Goal: Task Accomplishment & Management: Manage account settings

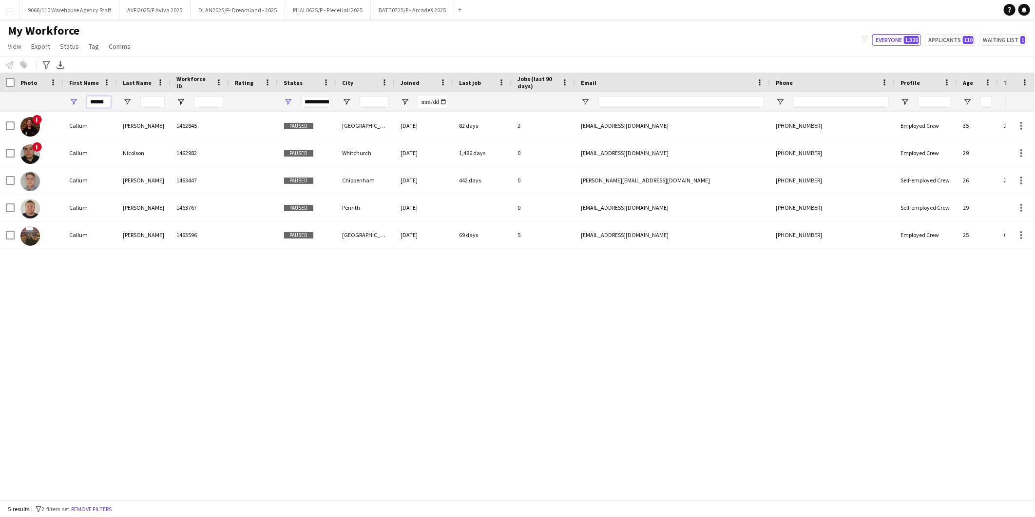
click at [105, 104] on input "******" at bounding box center [99, 102] width 24 height 12
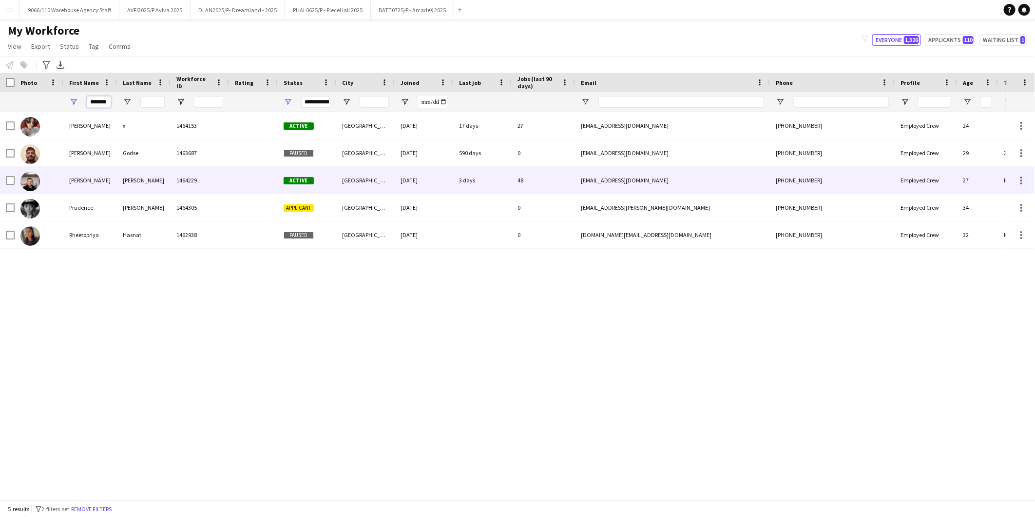
scroll to position [0, 3]
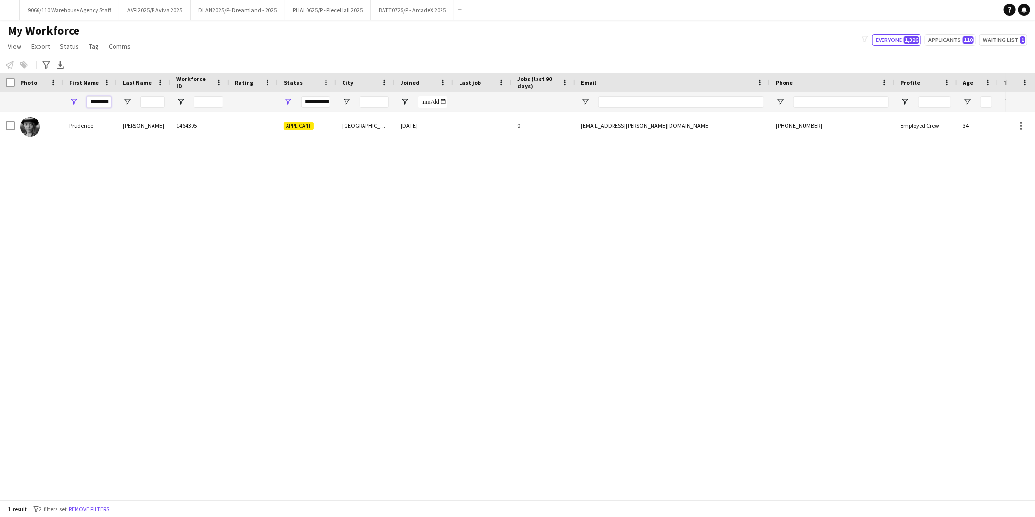
type input "********"
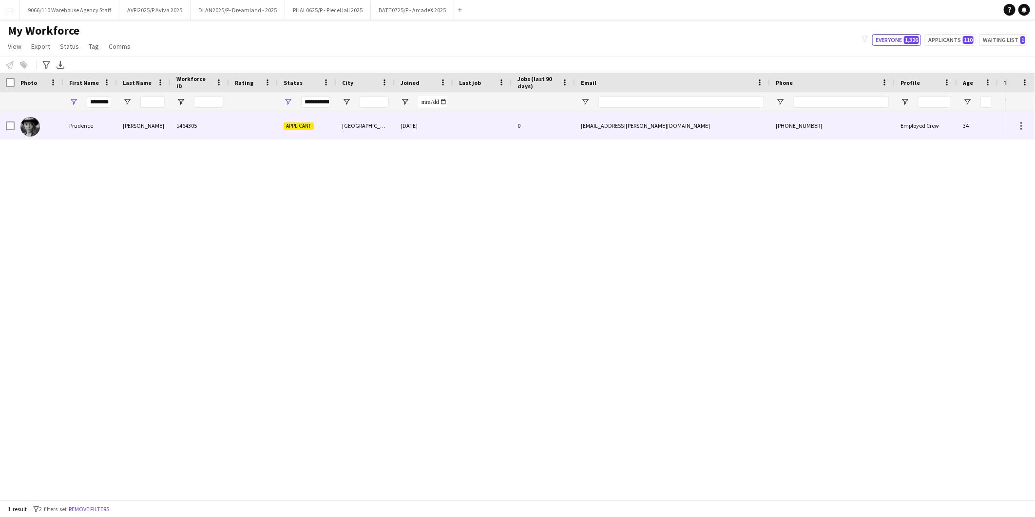
scroll to position [0, 0]
click at [147, 121] on div "[PERSON_NAME]" at bounding box center [144, 125] width 54 height 27
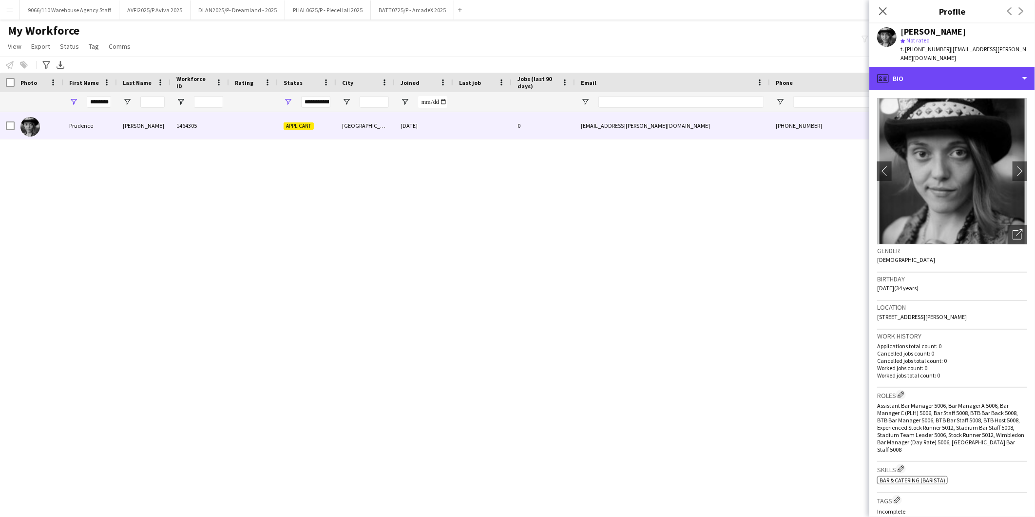
drag, startPoint x: 958, startPoint y: 73, endPoint x: 968, endPoint y: 100, distance: 29.0
click at [958, 72] on div "profile Bio" at bounding box center [952, 78] width 166 height 23
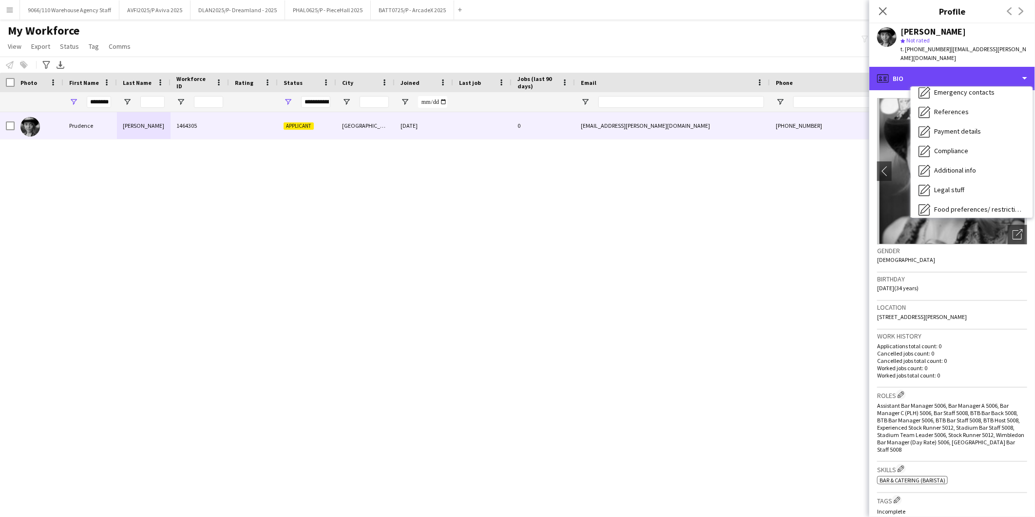
scroll to position [130, 0]
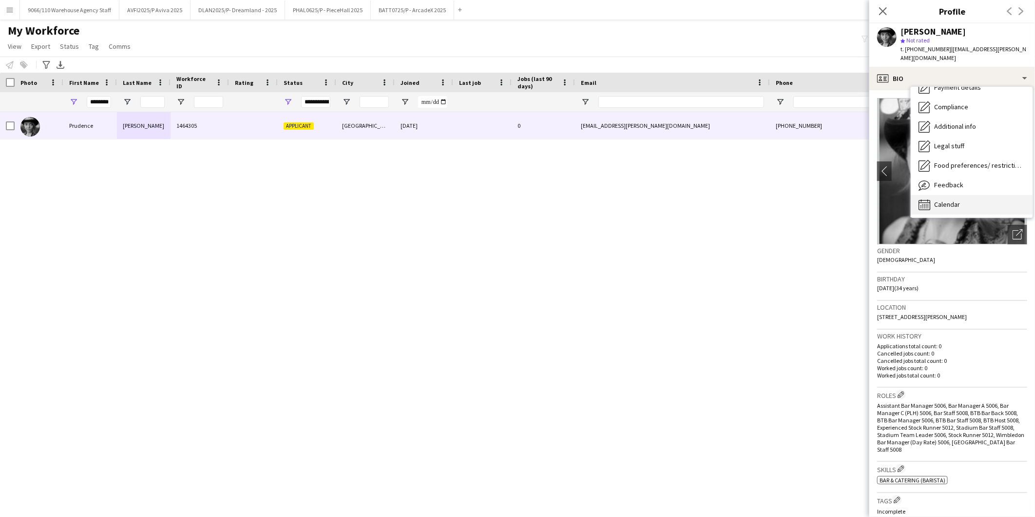
click at [971, 199] on div "Calendar Calendar" at bounding box center [972, 204] width 122 height 19
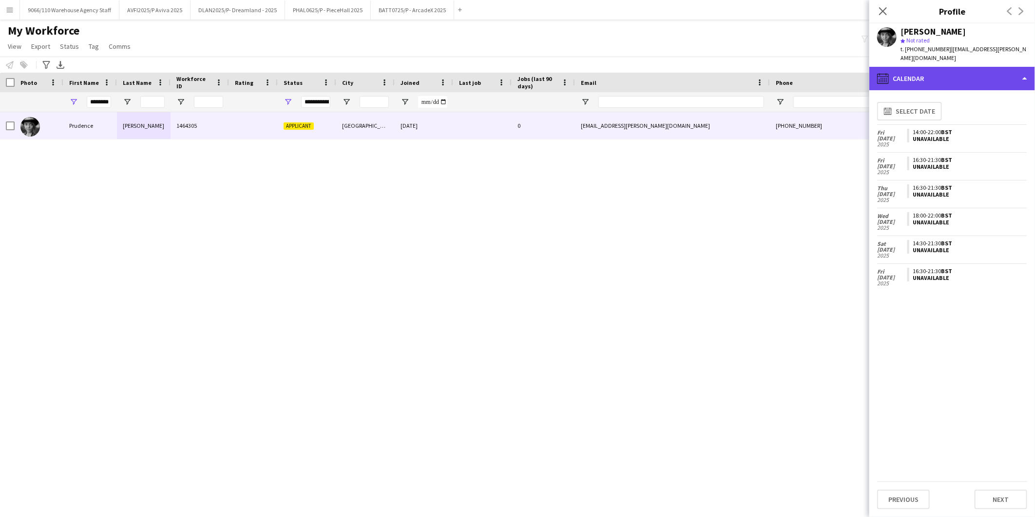
click at [948, 67] on div "calendar-full Calendar" at bounding box center [952, 78] width 166 height 23
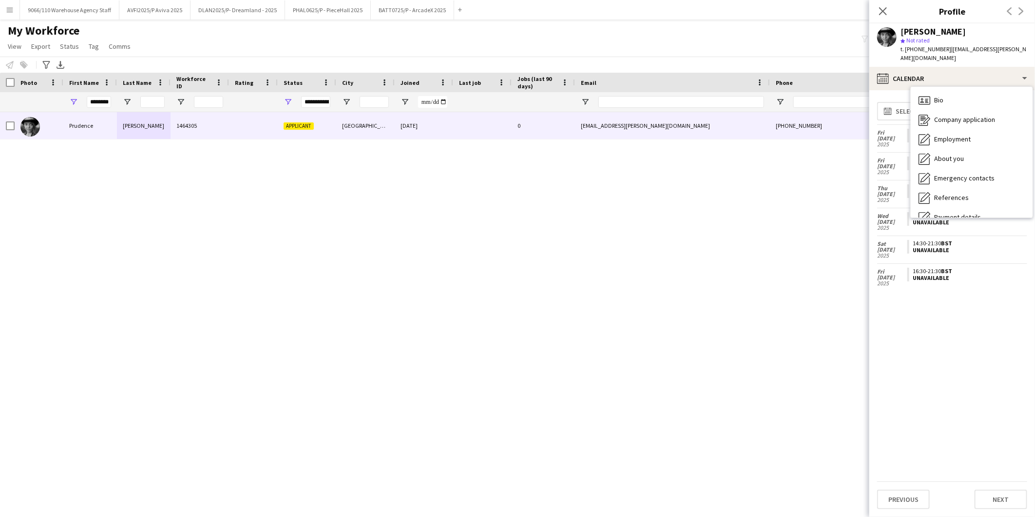
click at [970, 364] on div "calendar-full Select date Fri 25 Jul 2025 14:00-22:00 BST Unavailable Fri 20 Ju…" at bounding box center [952, 289] width 150 height 383
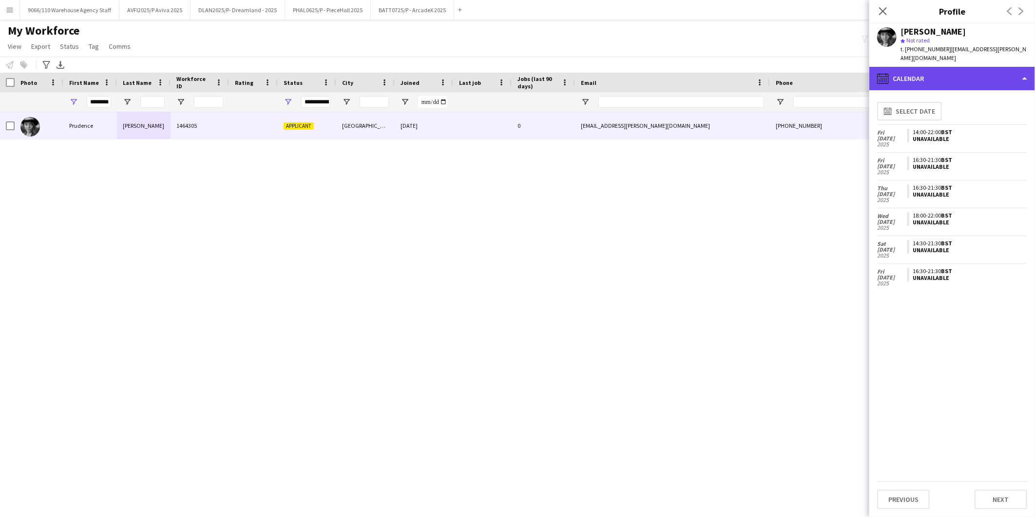
click at [952, 69] on div "calendar-full Calendar" at bounding box center [952, 78] width 166 height 23
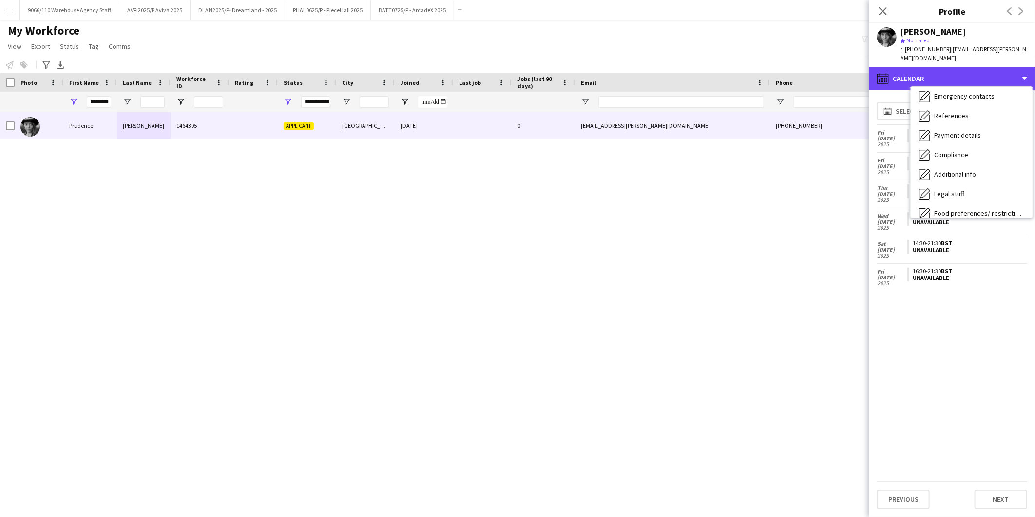
scroll to position [108, 0]
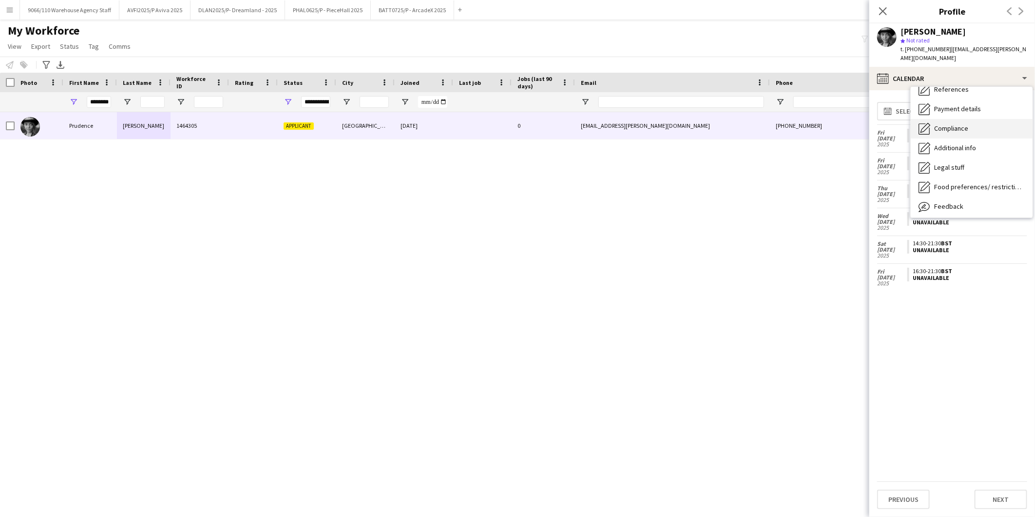
click at [968, 119] on div "Compliance Compliance" at bounding box center [972, 128] width 122 height 19
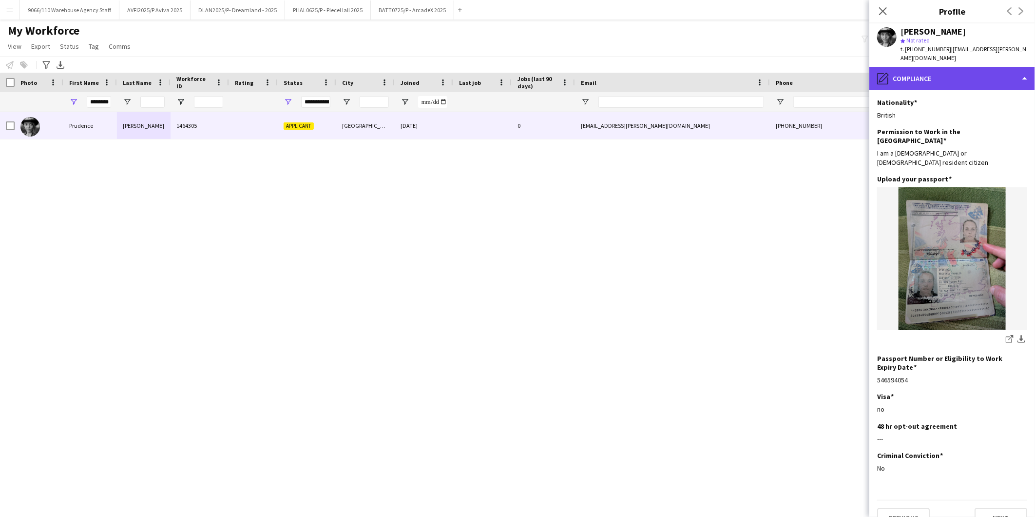
click at [963, 72] on div "pencil4 Compliance" at bounding box center [952, 78] width 166 height 23
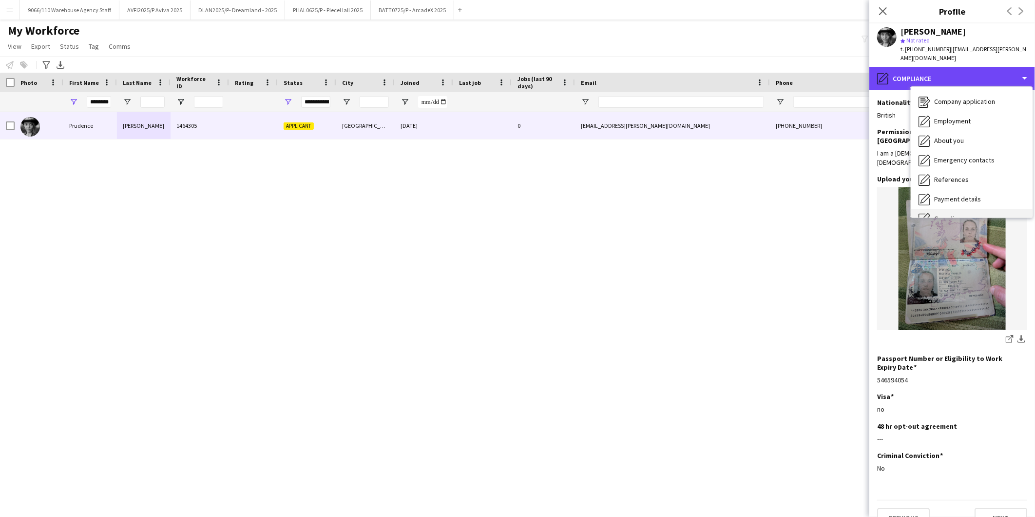
scroll to position [0, 0]
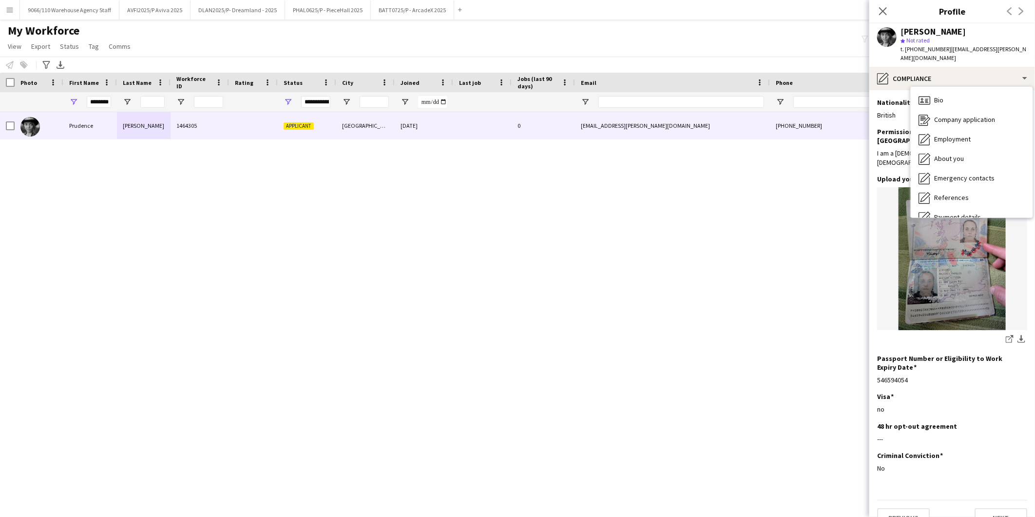
click at [961, 57] on div "Prudence Giddings star Not rated t. +447465696968 | prudence.phyllis@live.co.uk" at bounding box center [952, 44] width 166 height 43
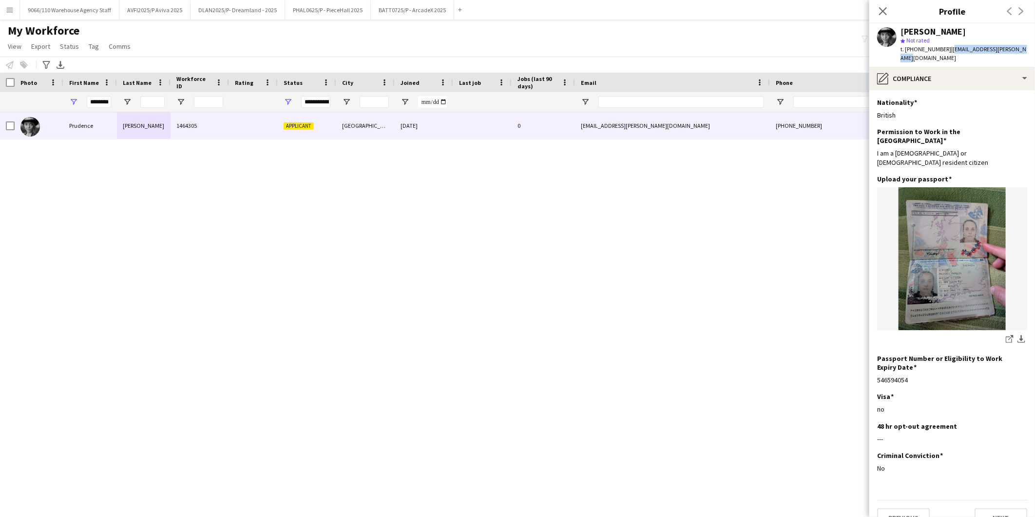
drag, startPoint x: 1015, startPoint y: 50, endPoint x: 948, endPoint y: 55, distance: 66.9
click at [948, 55] on div "Prudence Giddings star Not rated t. +447465696968 | prudence.phyllis@live.co.uk" at bounding box center [952, 44] width 166 height 43
copy span "[EMAIL_ADDRESS][PERSON_NAME][DOMAIN_NAME]"
drag, startPoint x: 975, startPoint y: 32, endPoint x: 898, endPoint y: 33, distance: 77.0
click at [898, 33] on div "Prudence Giddings star Not rated t. +447465696968 | prudence.phyllis@live.co.uk" at bounding box center [952, 44] width 166 height 43
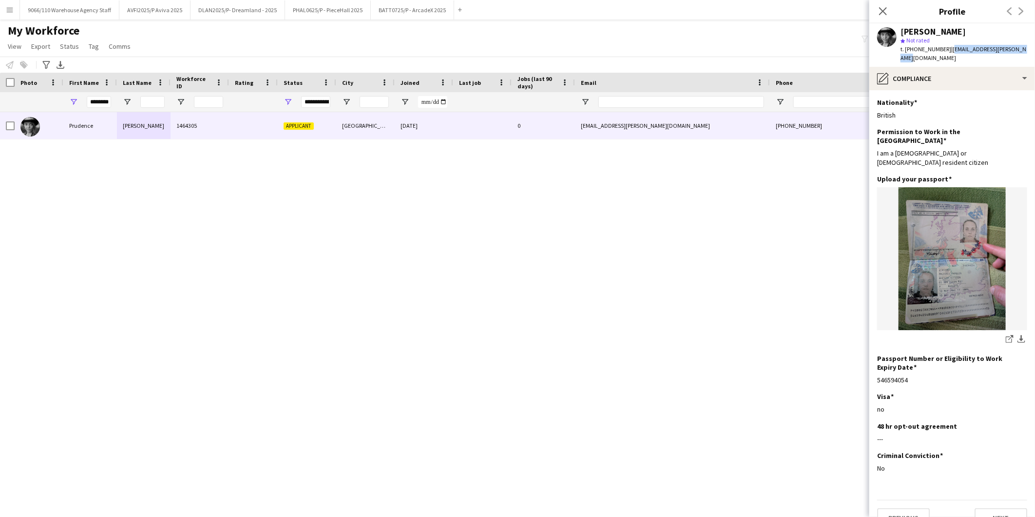
copy div "[PERSON_NAME]"
drag, startPoint x: 1017, startPoint y: 50, endPoint x: 947, endPoint y: 56, distance: 70.5
click at [947, 56] on div "Prudence Giddings star Not rated t. +447465696968 | prudence.phyllis@live.co.uk" at bounding box center [952, 44] width 166 height 43
copy span "[EMAIL_ADDRESS][PERSON_NAME][DOMAIN_NAME]"
click at [881, 12] on icon at bounding box center [882, 10] width 9 height 9
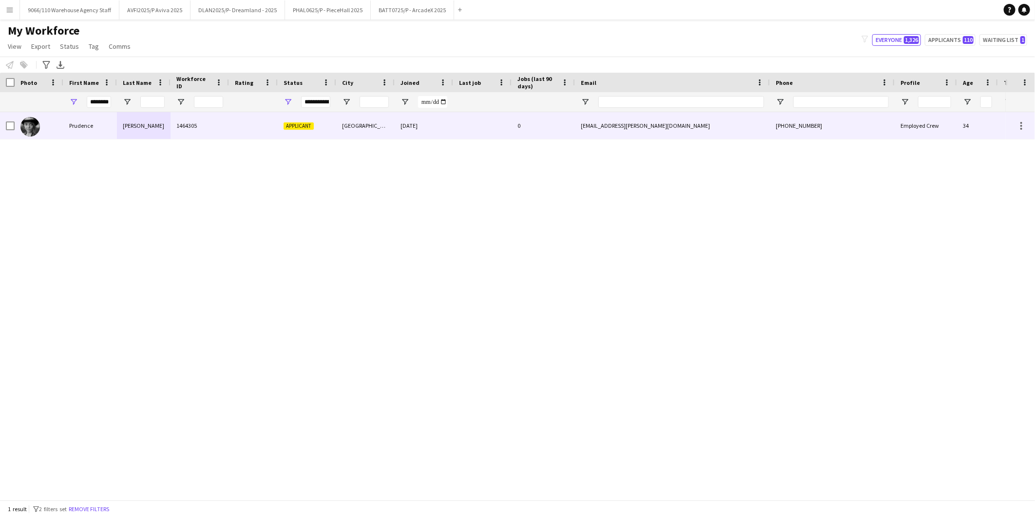
click at [75, 120] on div "Prudence" at bounding box center [90, 125] width 54 height 27
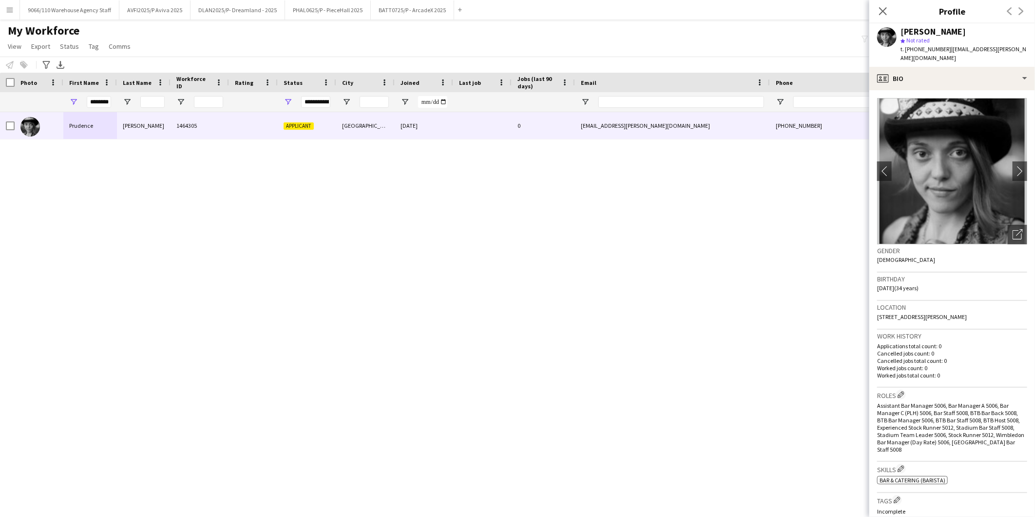
drag, startPoint x: 981, startPoint y: 32, endPoint x: 905, endPoint y: 34, distance: 76.0
click at [901, 34] on div "[PERSON_NAME]" at bounding box center [964, 31] width 127 height 9
copy div "[PERSON_NAME]"
drag, startPoint x: 1015, startPoint y: 47, endPoint x: 947, endPoint y: 55, distance: 68.7
click at [947, 55] on div "Prudence Giddings star Not rated t. +447465696968 | prudence.phyllis@live.co.uk" at bounding box center [952, 44] width 166 height 43
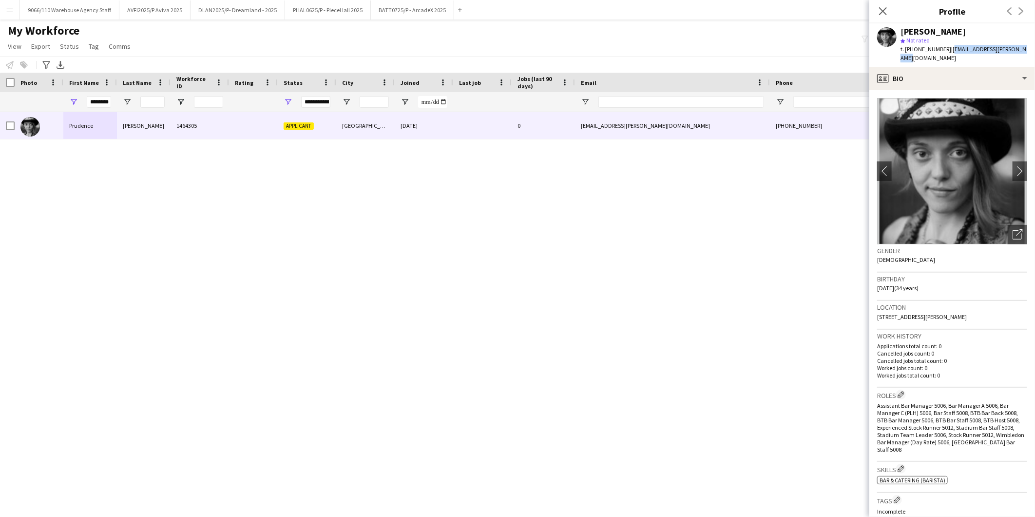
copy span "[EMAIL_ADDRESS][PERSON_NAME][DOMAIN_NAME]"
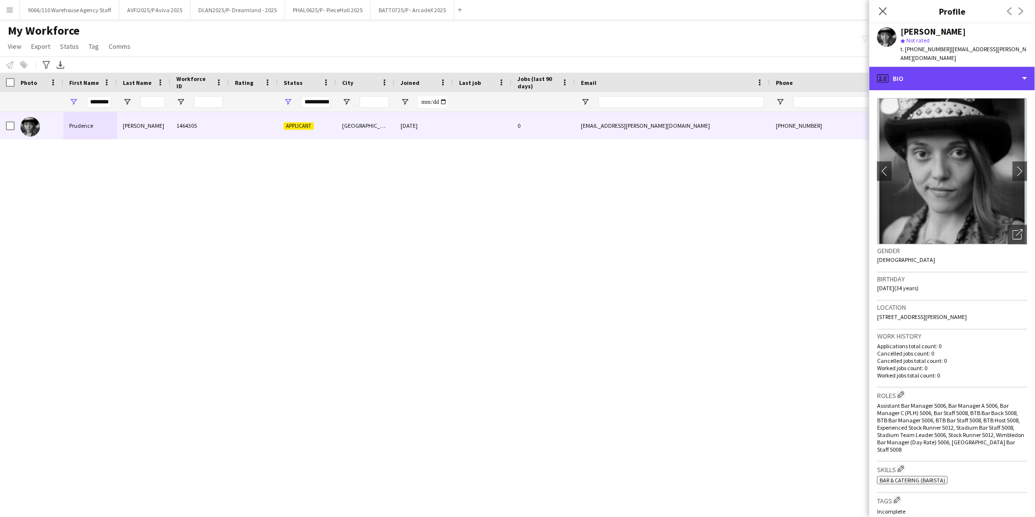
drag, startPoint x: 958, startPoint y: 64, endPoint x: 969, endPoint y: 100, distance: 37.3
click at [957, 67] on div "profile Bio" at bounding box center [952, 78] width 166 height 23
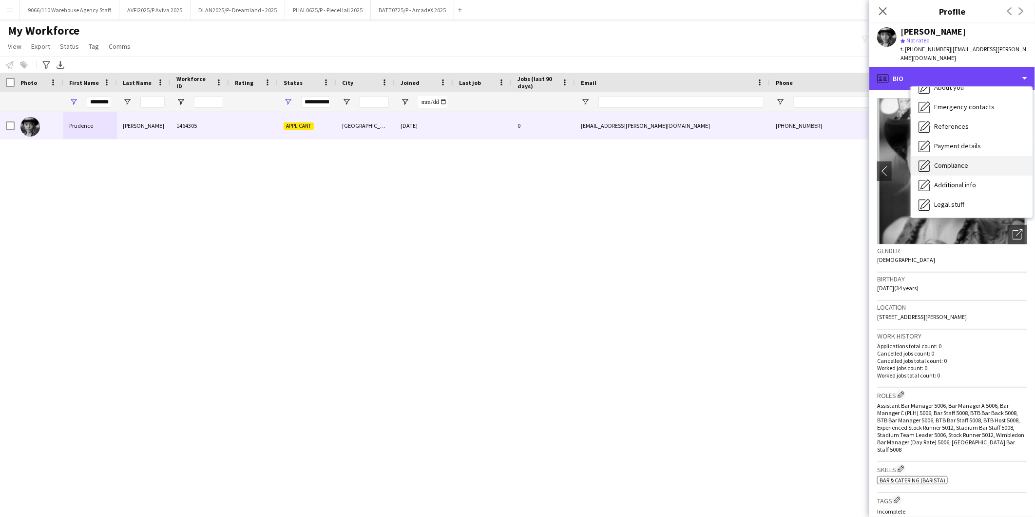
scroll to position [130, 0]
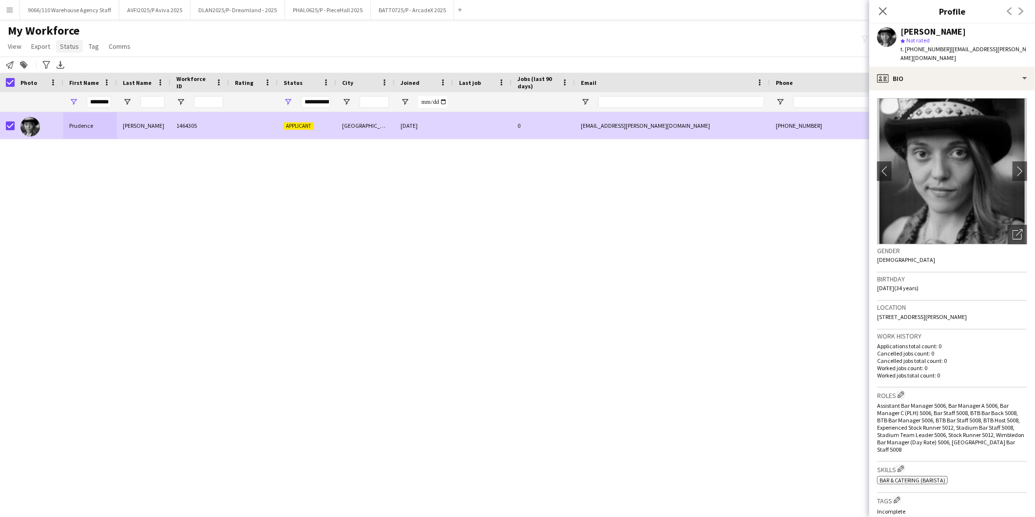
click at [66, 44] on span "Status" at bounding box center [69, 46] width 19 height 9
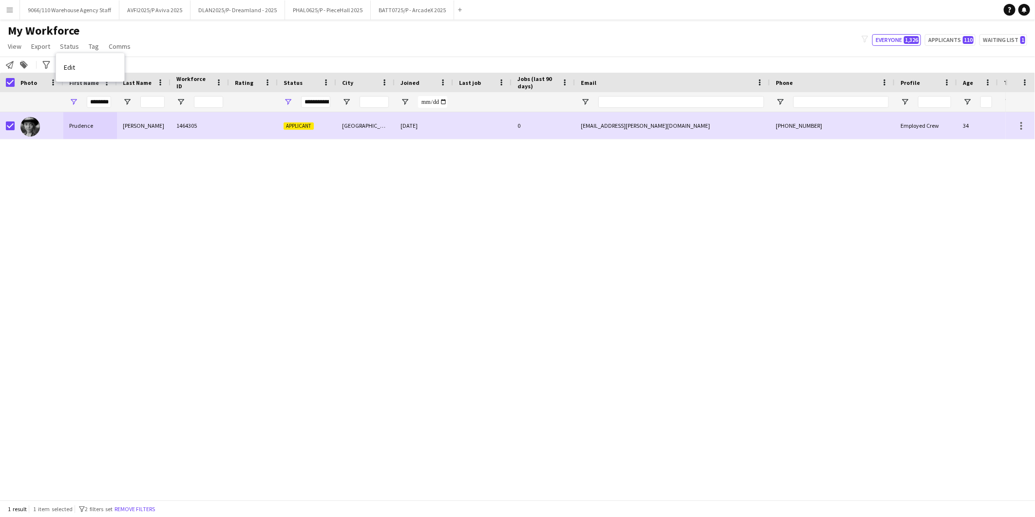
click at [78, 67] on link "Edit" at bounding box center [90, 67] width 68 height 20
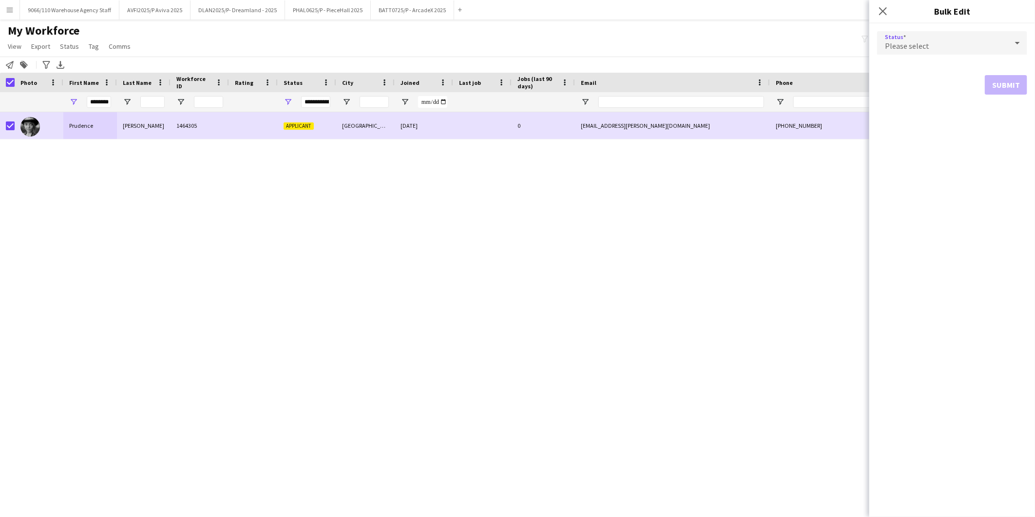
click at [944, 45] on div "Please select" at bounding box center [942, 42] width 131 height 23
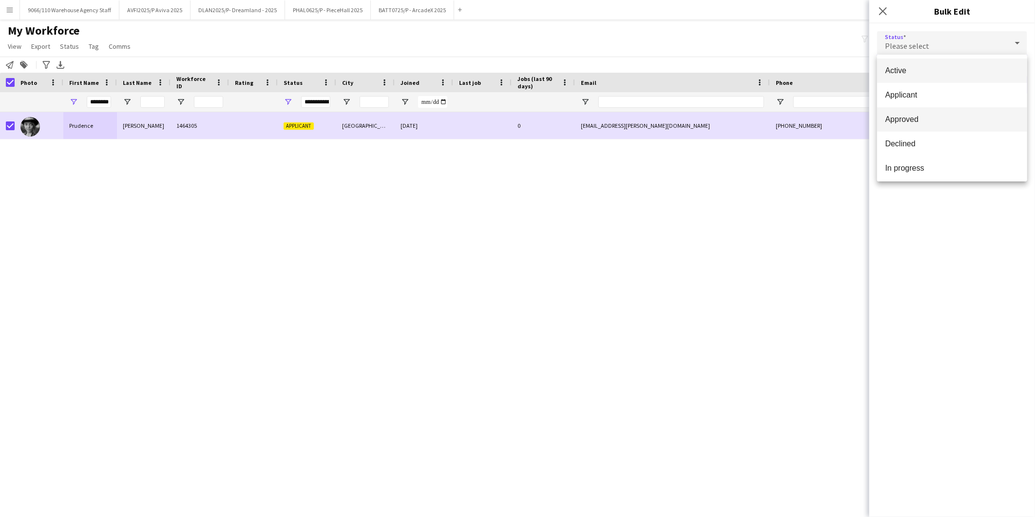
click at [920, 123] on span "Approved" at bounding box center [952, 119] width 135 height 9
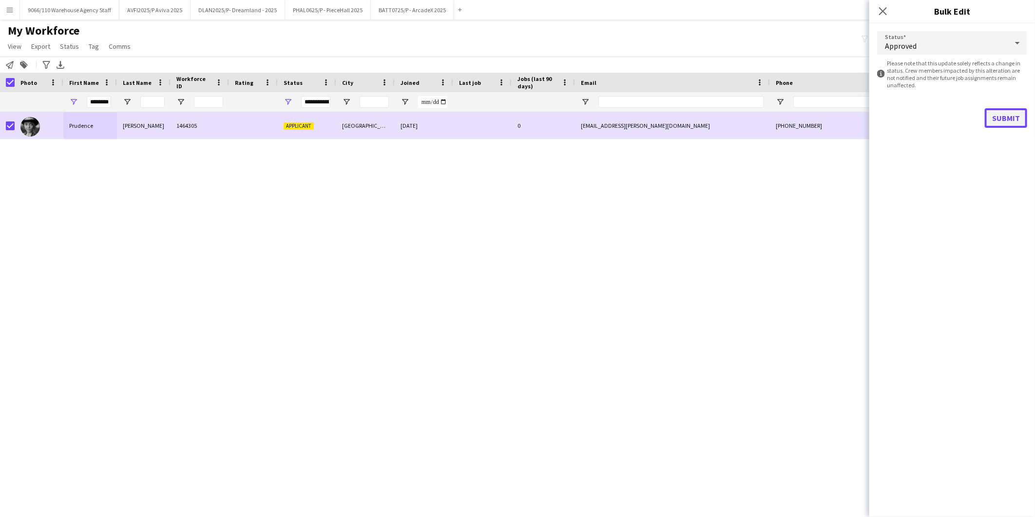
click at [990, 118] on button "Submit" at bounding box center [1006, 117] width 42 height 19
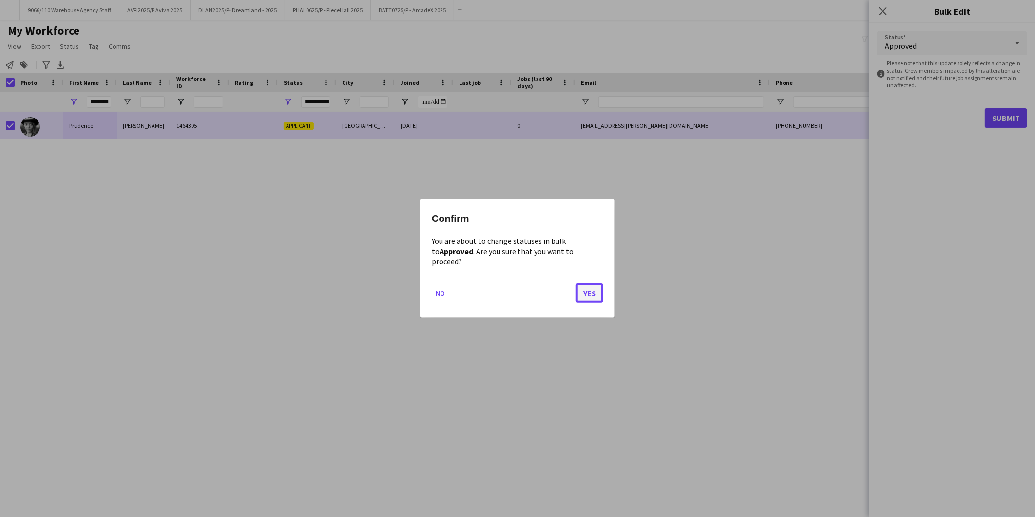
click at [589, 286] on button "Yes" at bounding box center [589, 293] width 27 height 19
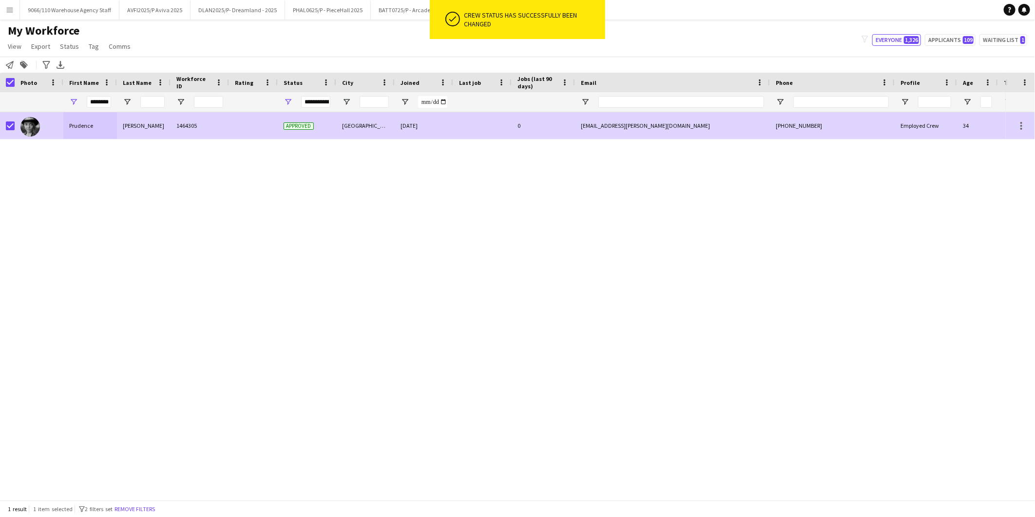
click at [208, 129] on div "1464305" at bounding box center [200, 125] width 58 height 27
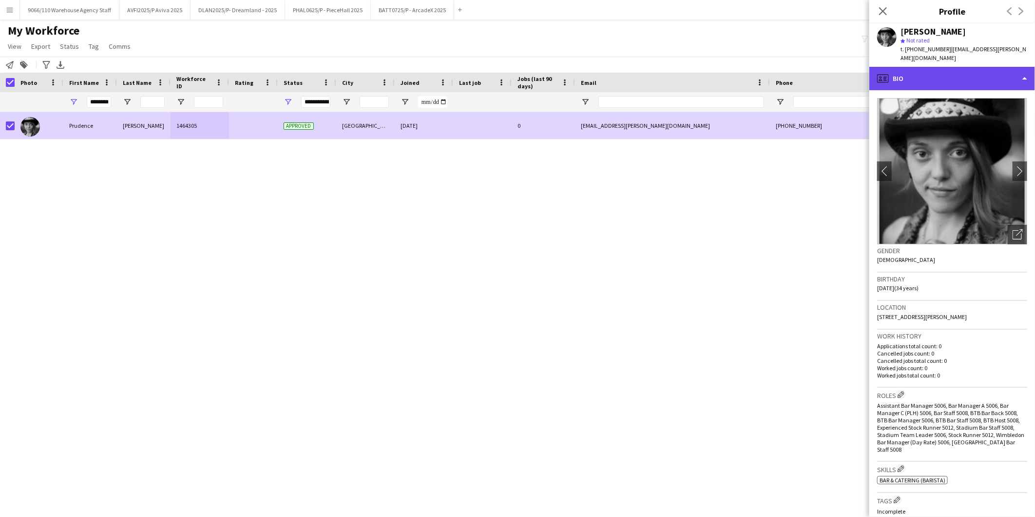
click at [907, 73] on div "profile Bio" at bounding box center [952, 78] width 166 height 23
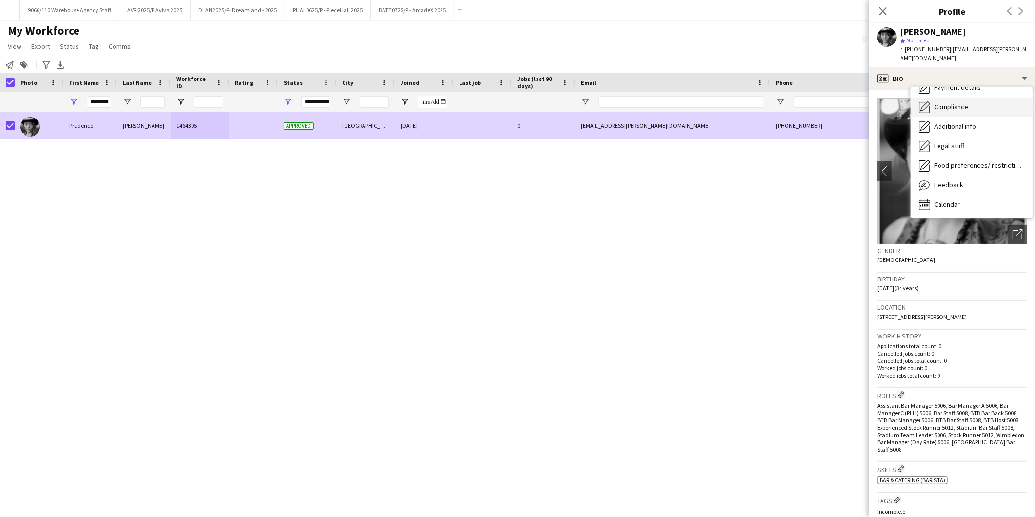
click at [946, 105] on div "Compliance Compliance" at bounding box center [972, 106] width 122 height 19
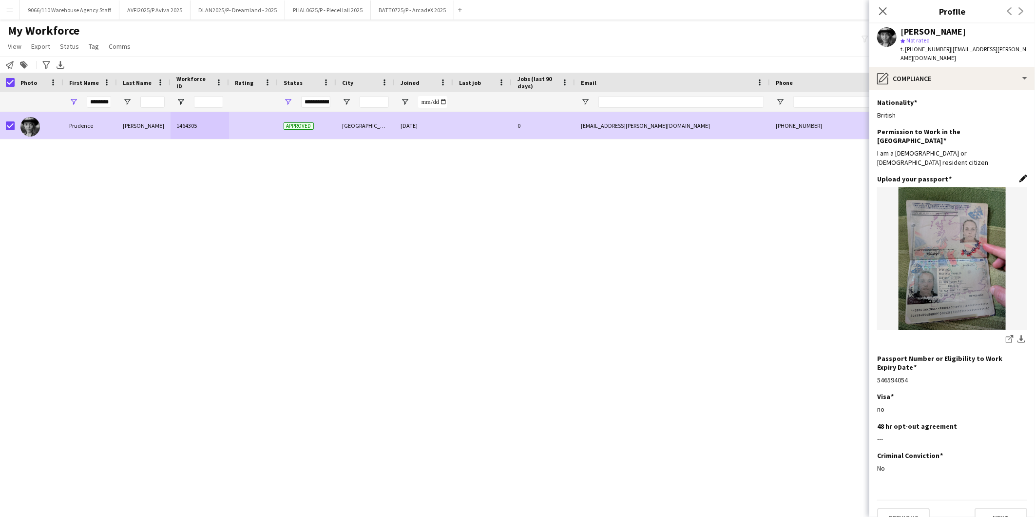
click at [1023, 174] on app-icon "Edit this field" at bounding box center [1023, 178] width 8 height 8
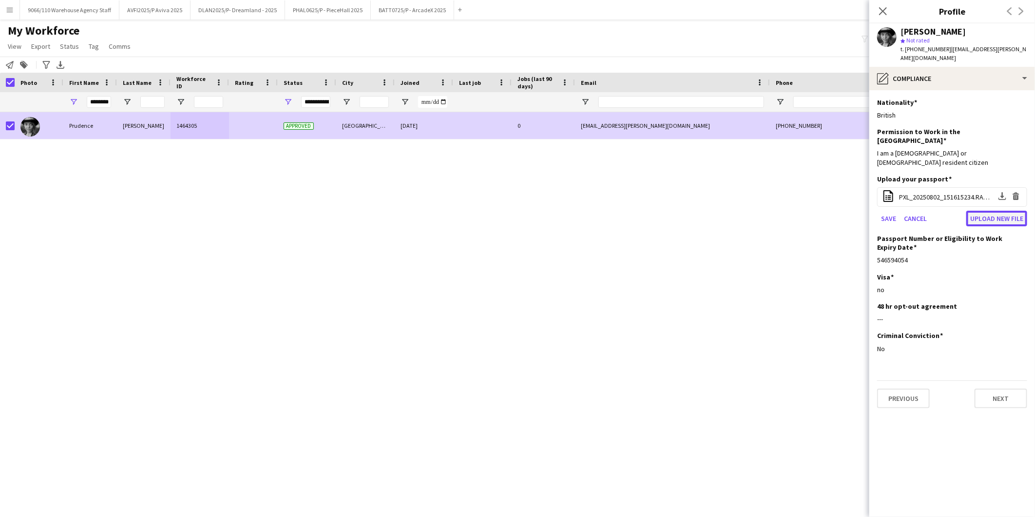
click at [994, 211] on button "Upload new file" at bounding box center [996, 219] width 61 height 16
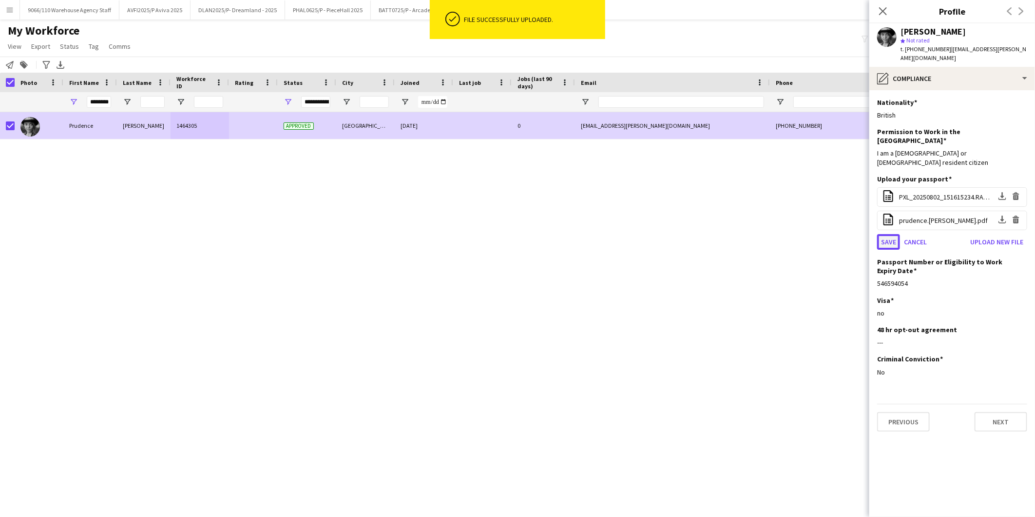
click at [894, 234] on button "Save" at bounding box center [888, 242] width 23 height 16
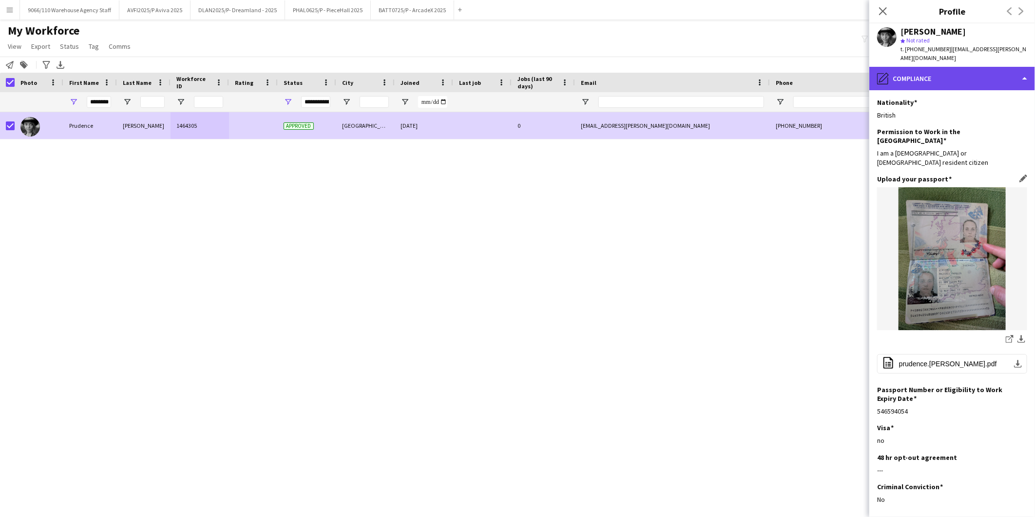
click at [907, 80] on div "pencil4 Compliance" at bounding box center [952, 78] width 166 height 23
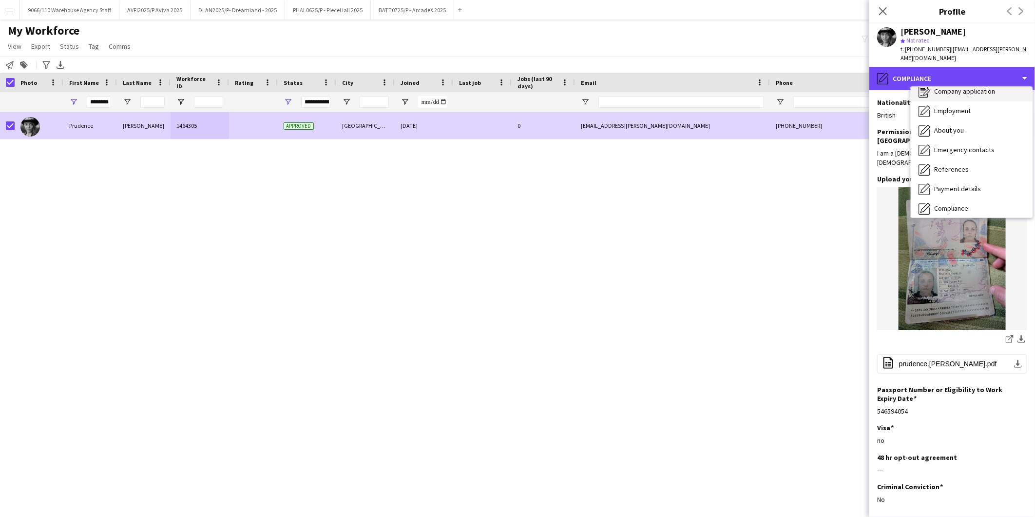
scroll to position [0, 0]
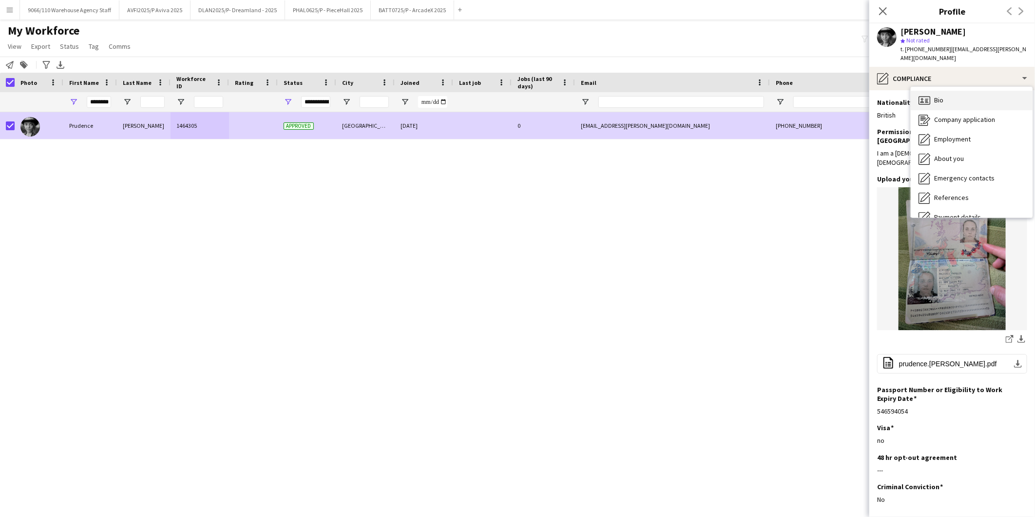
click at [941, 96] on span "Bio" at bounding box center [938, 100] width 9 height 9
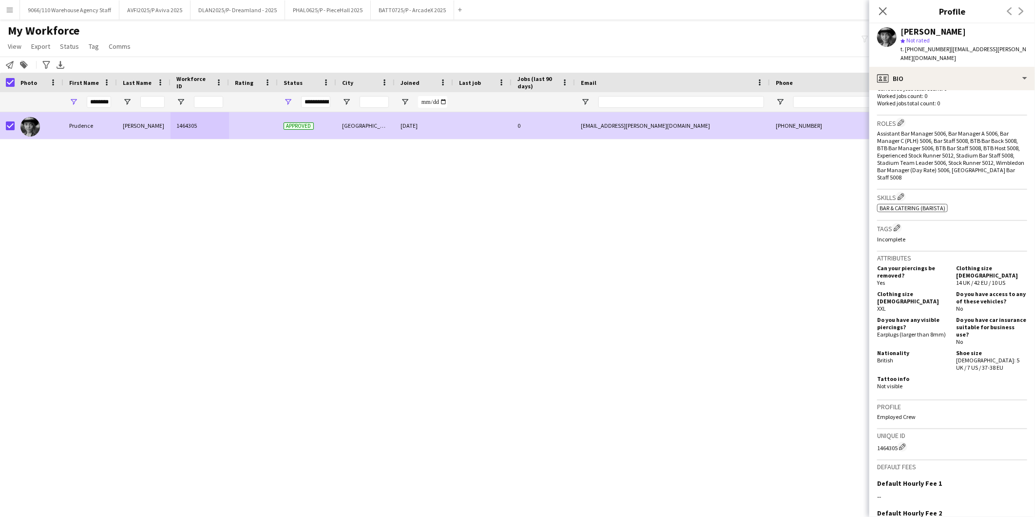
scroll to position [269, 0]
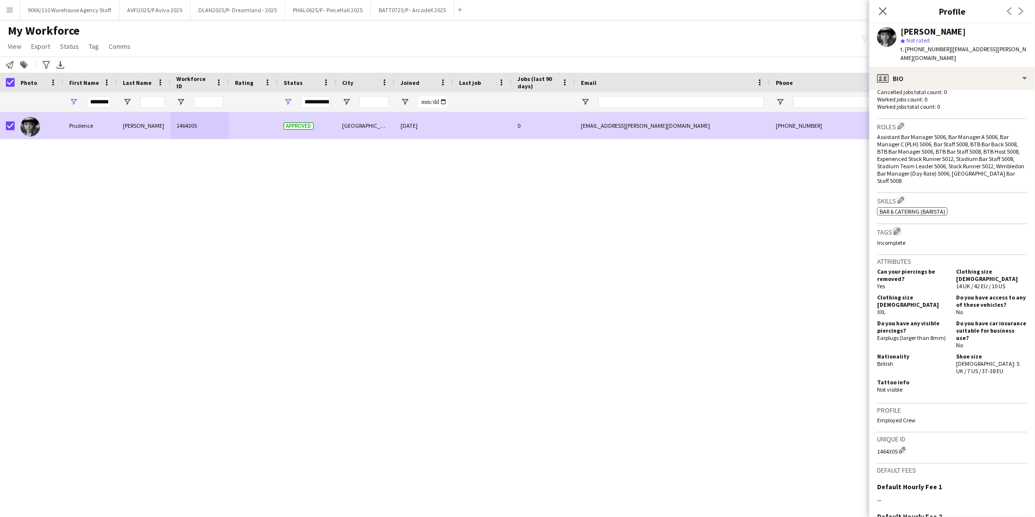
click at [899, 230] on app-icon "Edit crew company tags" at bounding box center [897, 231] width 7 height 7
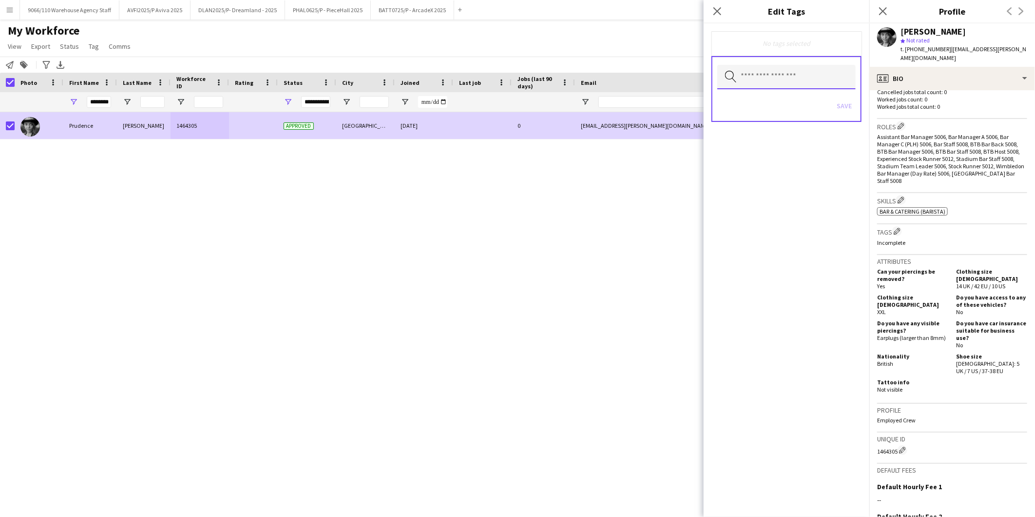
click at [744, 83] on input "text" at bounding box center [786, 77] width 138 height 24
type input "***"
click at [764, 123] on span "RTW check approved" at bounding box center [787, 127] width 124 height 9
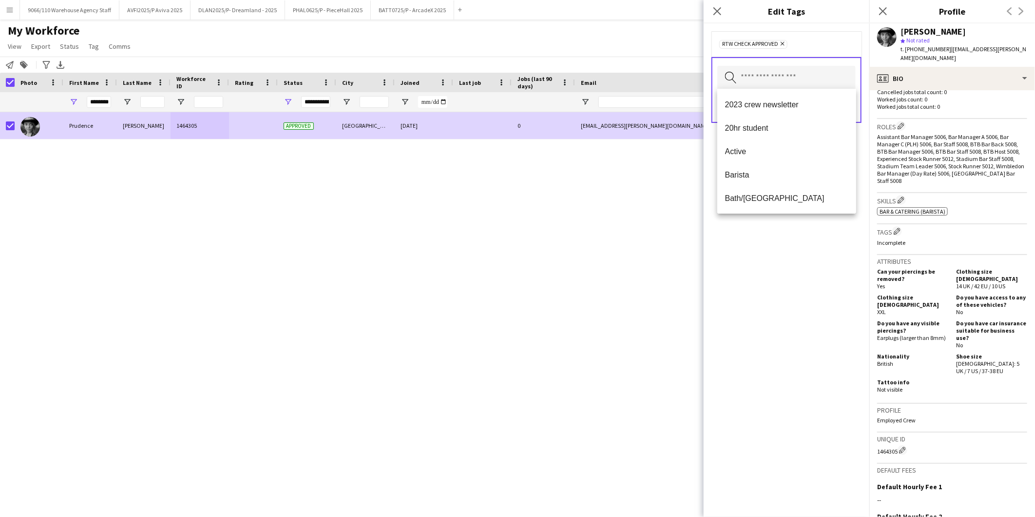
drag, startPoint x: 804, startPoint y: 237, endPoint x: 813, endPoint y: 228, distance: 12.8
click at [804, 237] on div "RTW check approved Remove Search by tag name Save" at bounding box center [787, 269] width 166 height 493
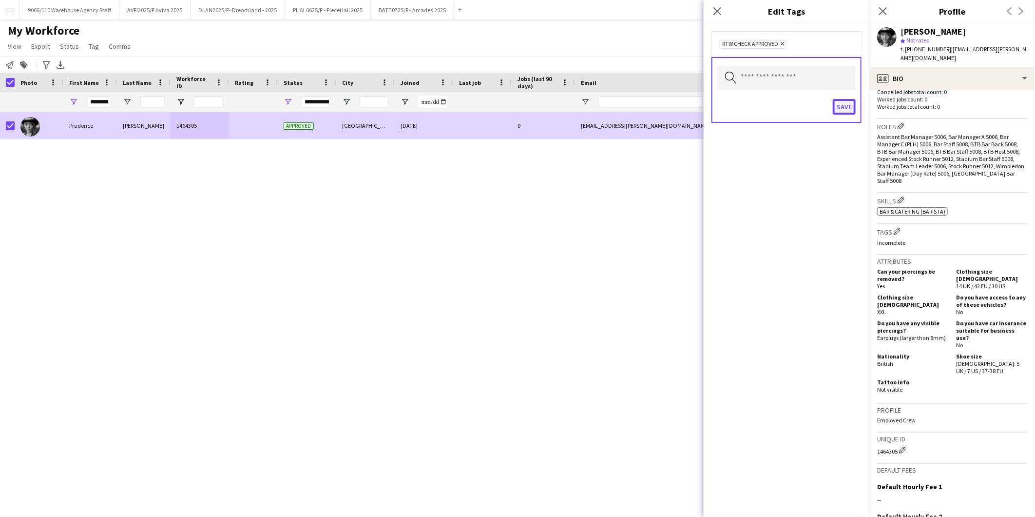
click at [841, 105] on button "Save" at bounding box center [844, 107] width 23 height 16
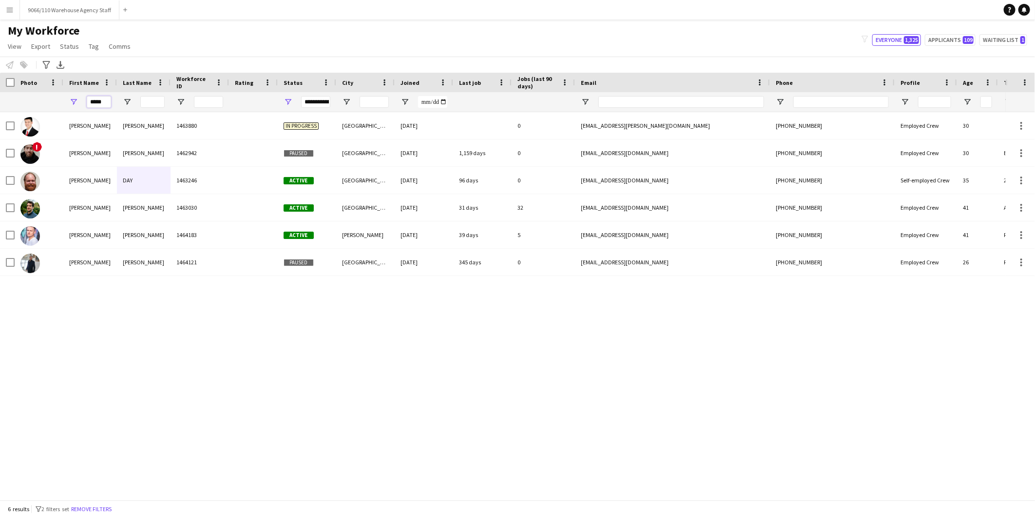
click at [99, 100] on input "*****" at bounding box center [99, 102] width 24 height 12
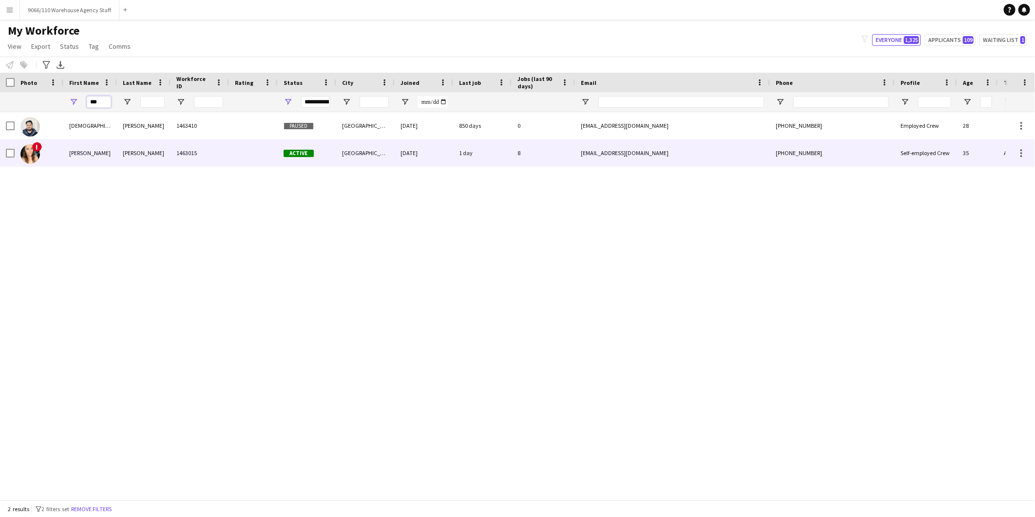
type input "***"
drag, startPoint x: 99, startPoint y: 151, endPoint x: 140, endPoint y: 145, distance: 41.4
click at [99, 152] on div "Kristy-Lee" at bounding box center [90, 152] width 54 height 27
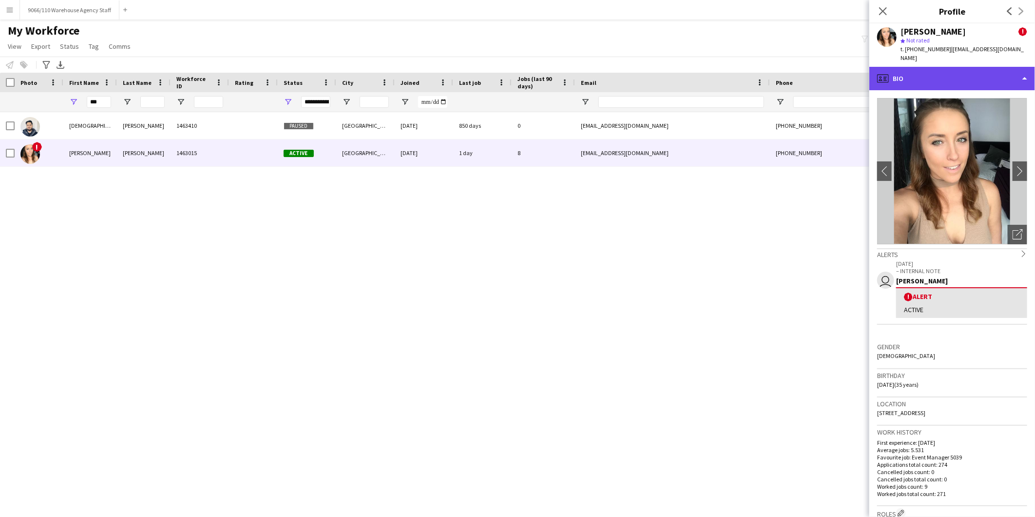
click at [940, 75] on div "profile Bio" at bounding box center [952, 78] width 166 height 23
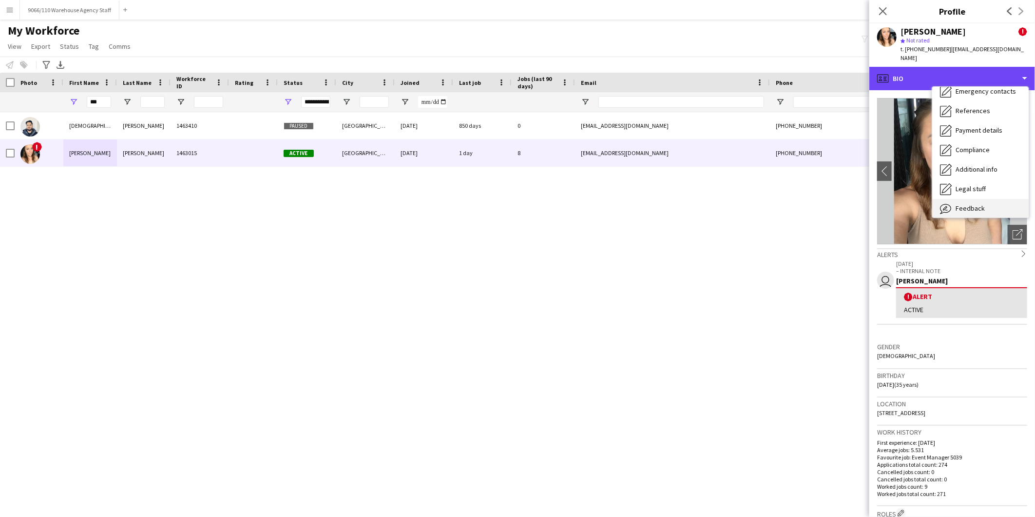
scroll to position [111, 0]
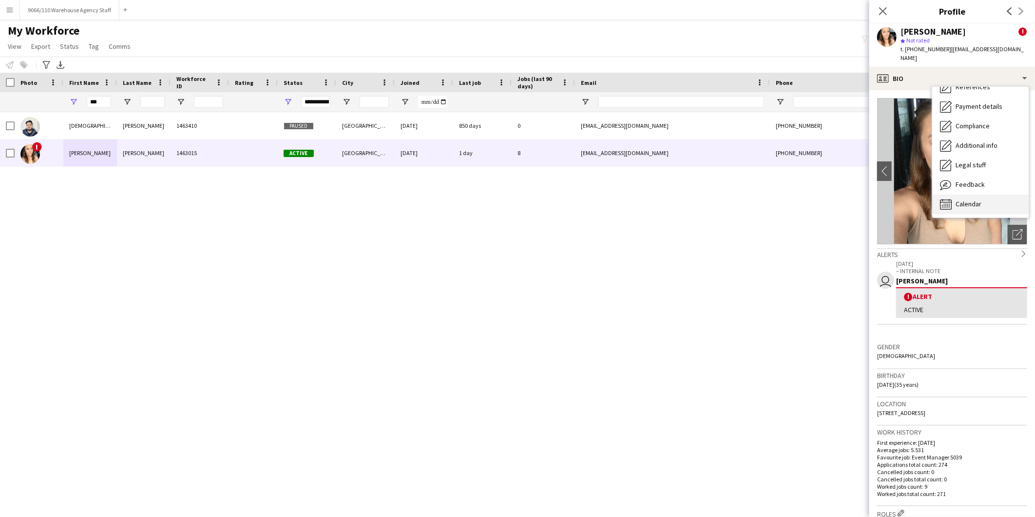
click at [961, 194] on div "Calendar Calendar" at bounding box center [980, 203] width 96 height 19
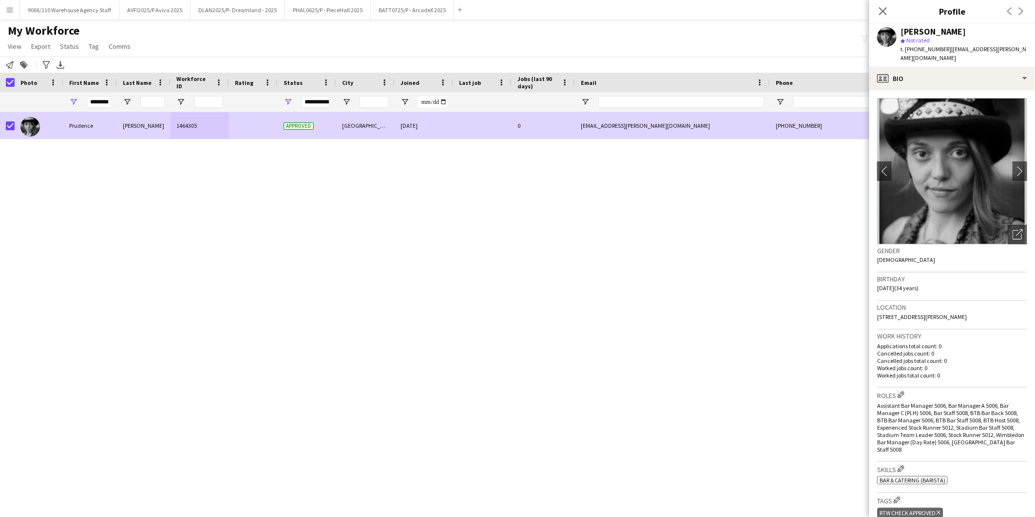
scroll to position [254, 0]
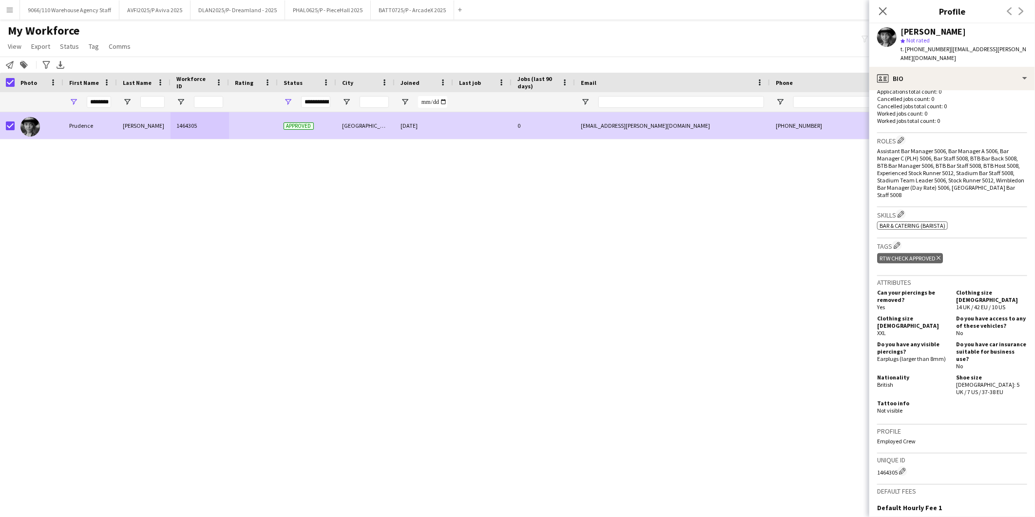
click at [3, 11] on button "Menu" at bounding box center [9, 9] width 19 height 19
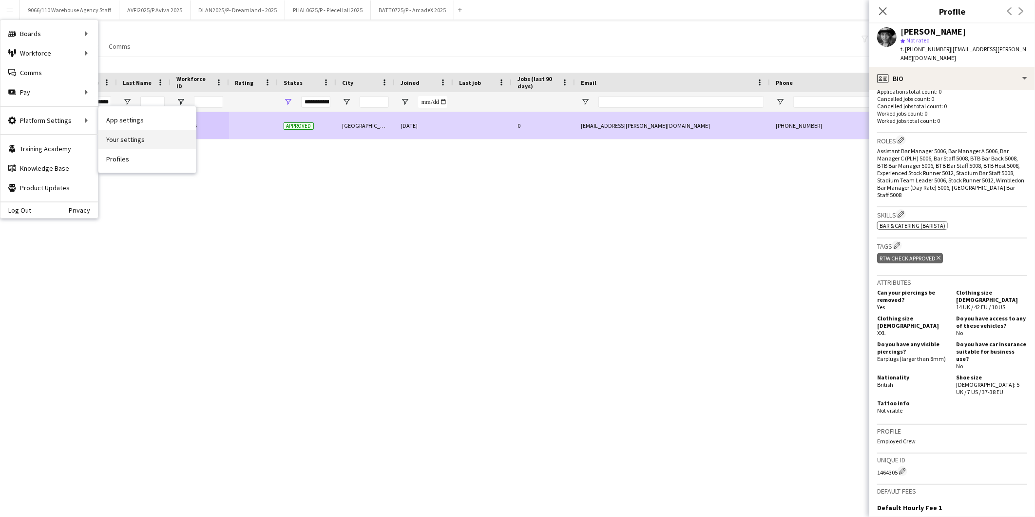
click at [138, 139] on link "Your settings" at bounding box center [146, 139] width 97 height 19
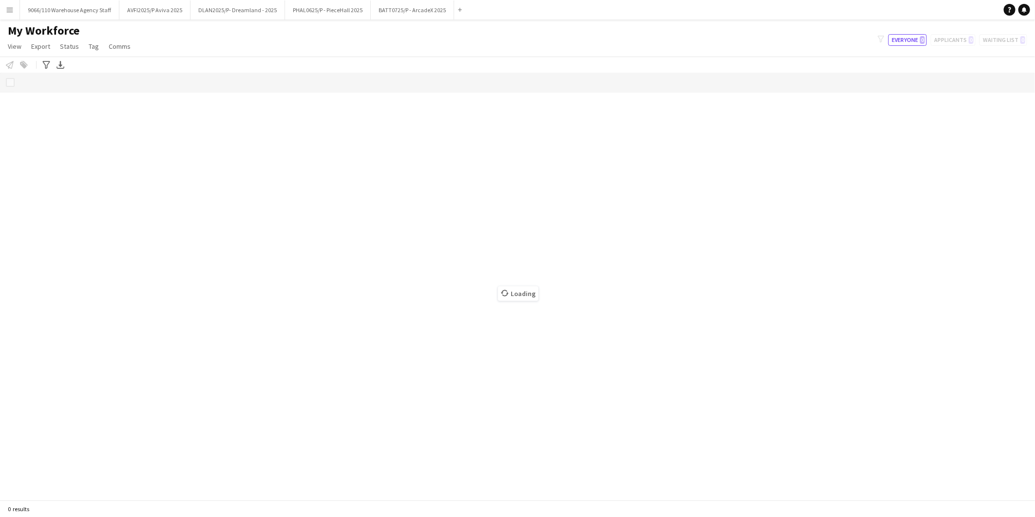
click at [6, 11] on app-icon "Menu" at bounding box center [10, 10] width 8 height 8
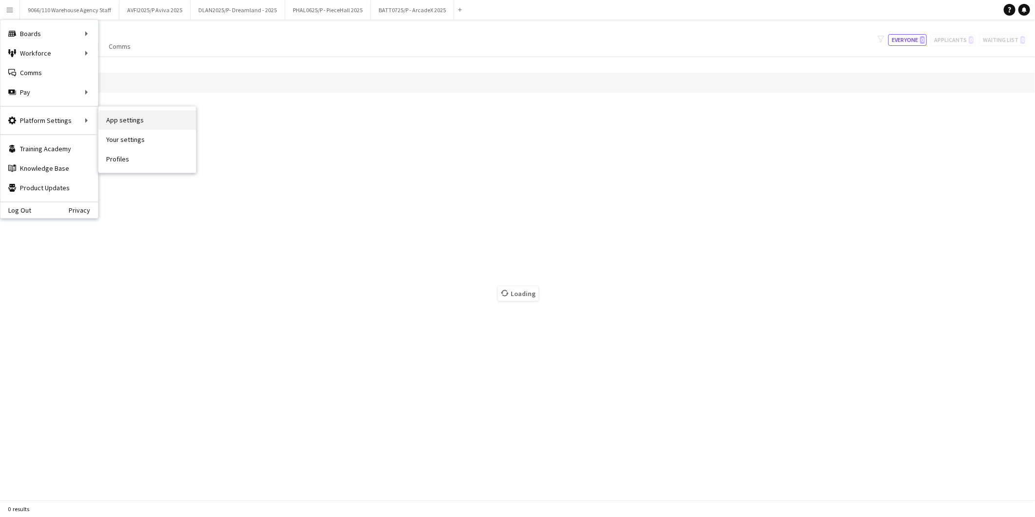
click at [150, 117] on link "App settings" at bounding box center [146, 119] width 97 height 19
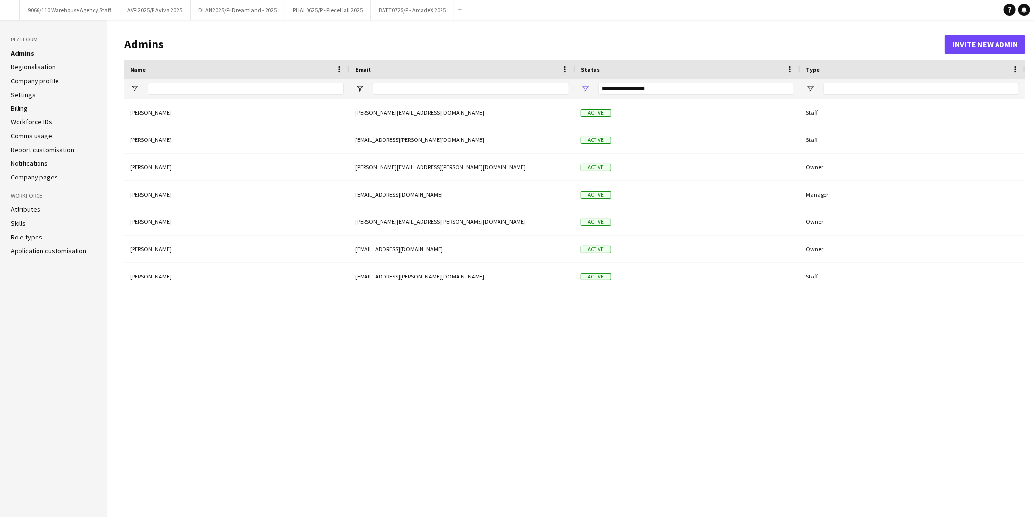
click at [61, 250] on link "Application customisation" at bounding box center [49, 250] width 76 height 9
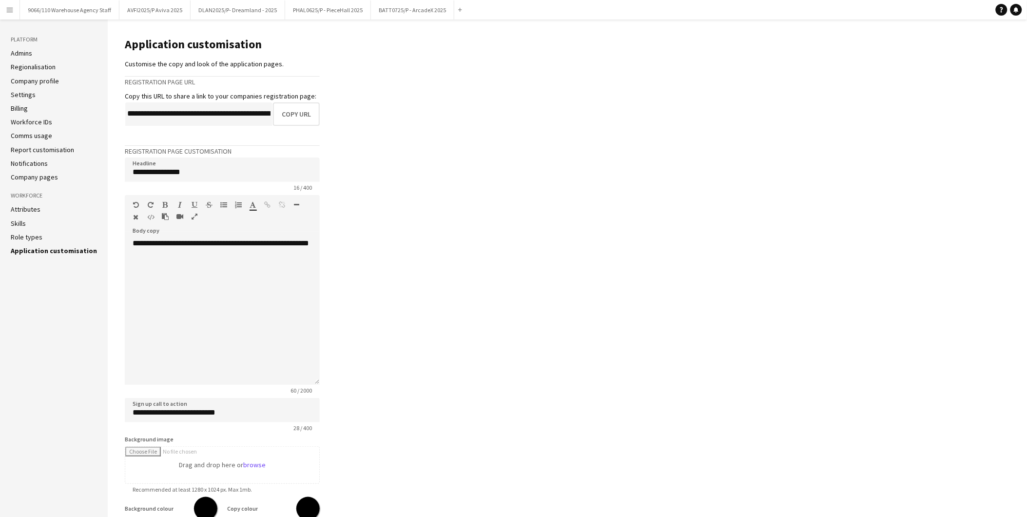
click at [41, 233] on li "Role types" at bounding box center [54, 236] width 86 height 9
click at [30, 231] on ul "Attributes Skills Role types Application customisation" at bounding box center [54, 230] width 86 height 50
click at [25, 85] on ul "Admins Regionalisation Company profile Settings Billing Workforce IDs Comms usa…" at bounding box center [54, 115] width 86 height 133
click at [26, 81] on link "Company profile" at bounding box center [35, 81] width 48 height 9
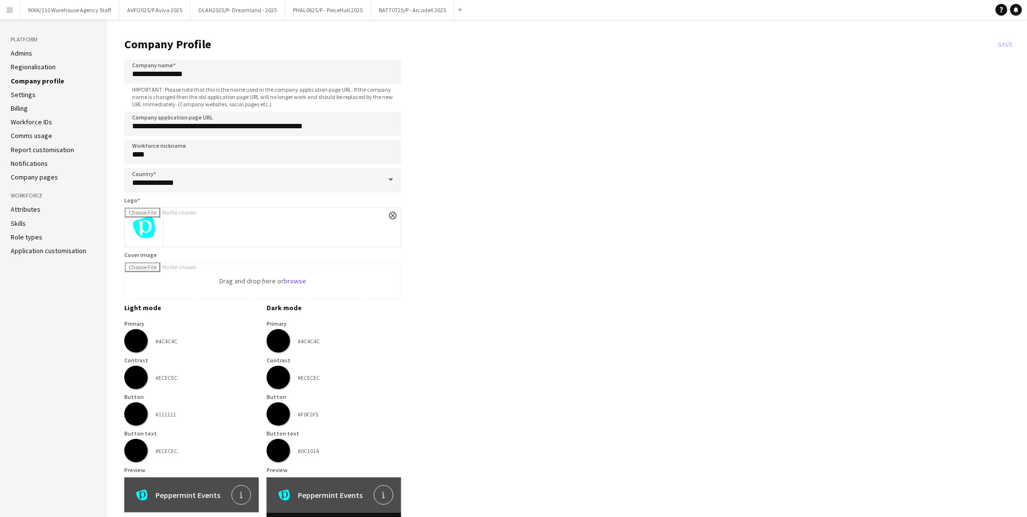
click at [15, 104] on link "Billing" at bounding box center [19, 108] width 17 height 9
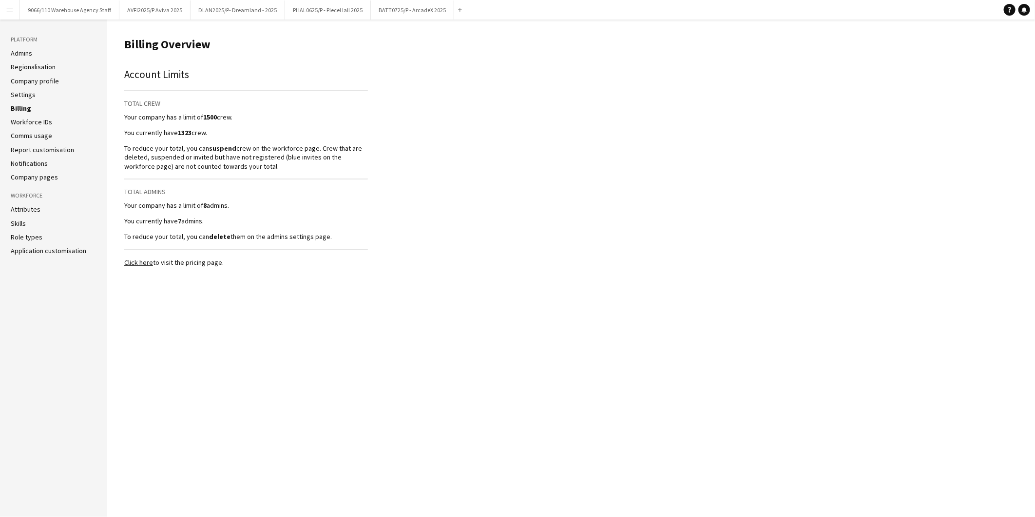
click at [18, 123] on link "Workforce IDs" at bounding box center [31, 121] width 41 height 9
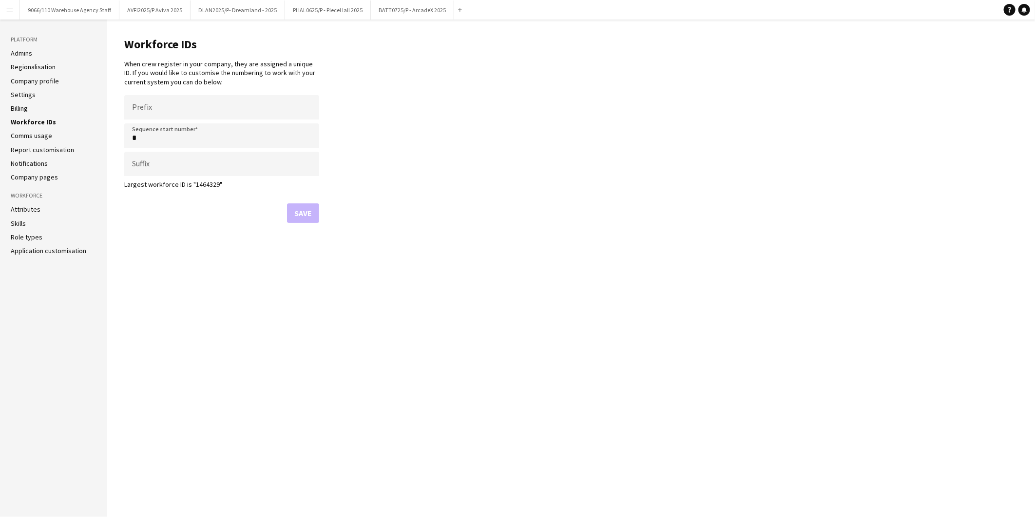
click at [29, 152] on link "Report customisation" at bounding box center [42, 149] width 63 height 9
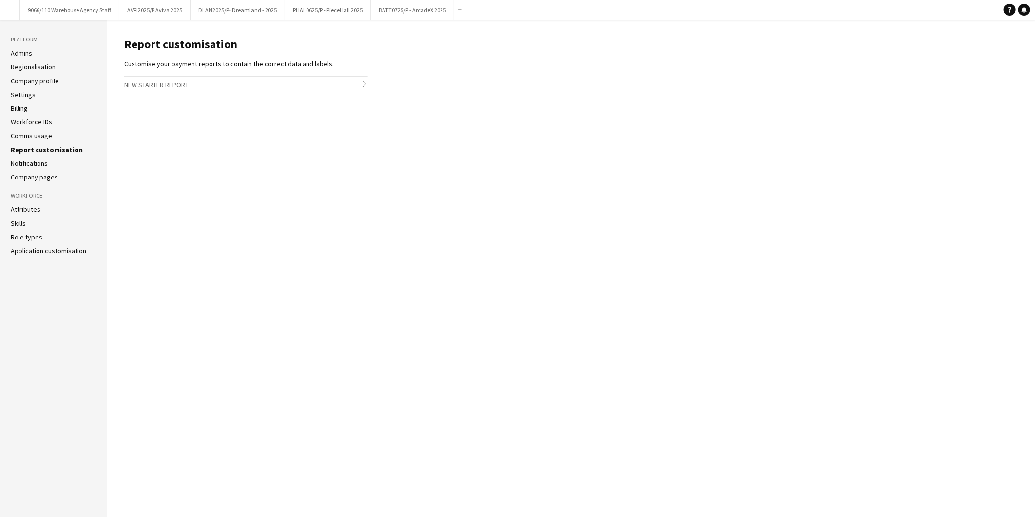
click at [28, 163] on link "Notifications" at bounding box center [29, 163] width 37 height 9
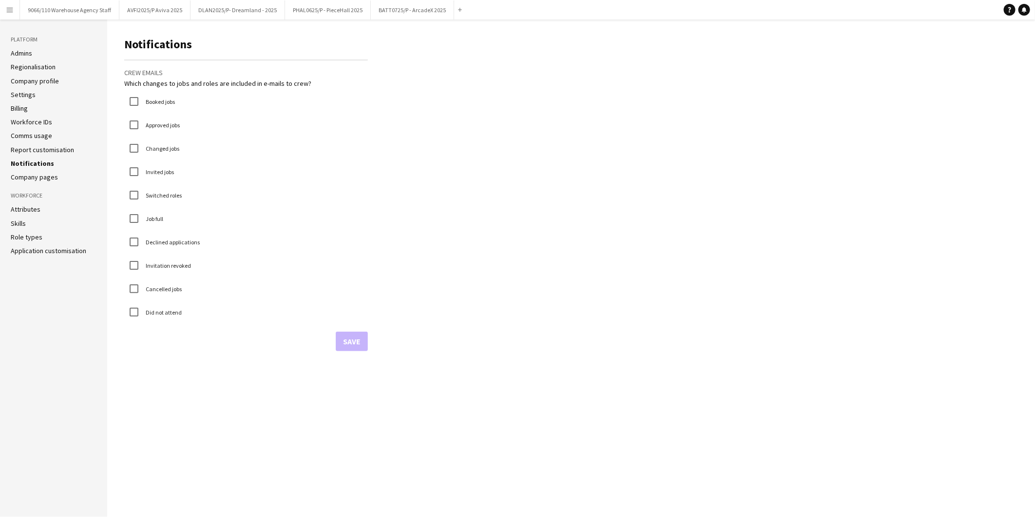
click at [28, 176] on link "Company pages" at bounding box center [34, 177] width 47 height 9
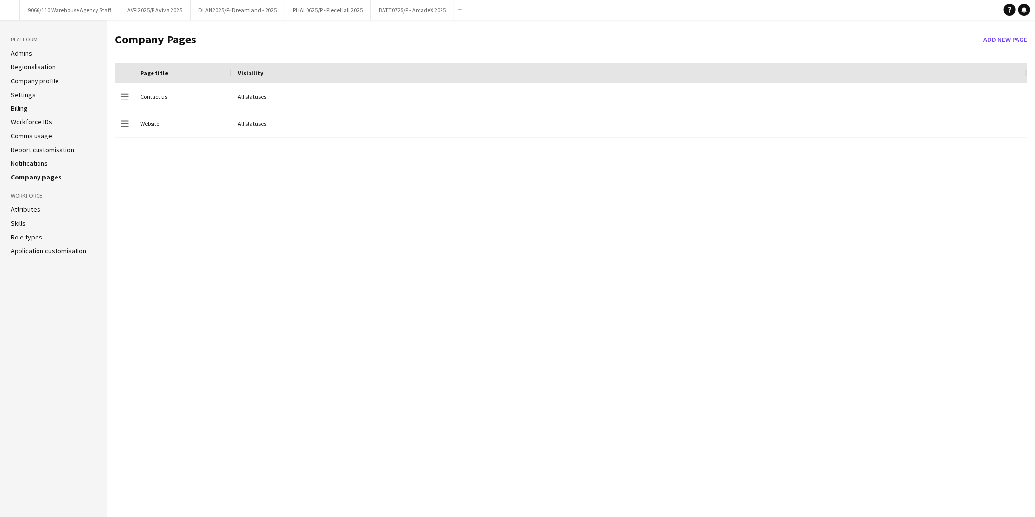
click at [30, 195] on h3 "Workforce" at bounding box center [54, 195] width 86 height 9
click at [21, 210] on link "Attributes" at bounding box center [26, 209] width 30 height 9
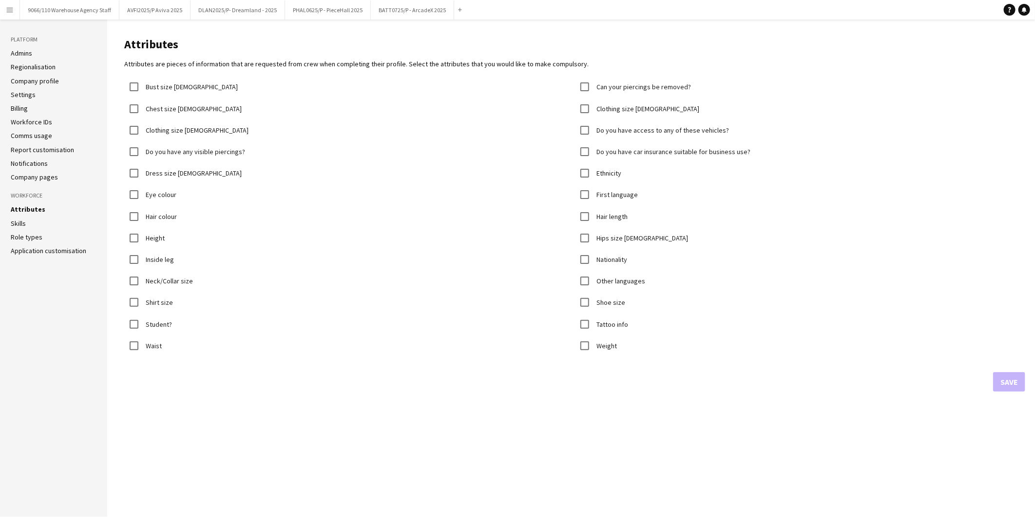
click at [25, 220] on link "Skills" at bounding box center [18, 223] width 15 height 9
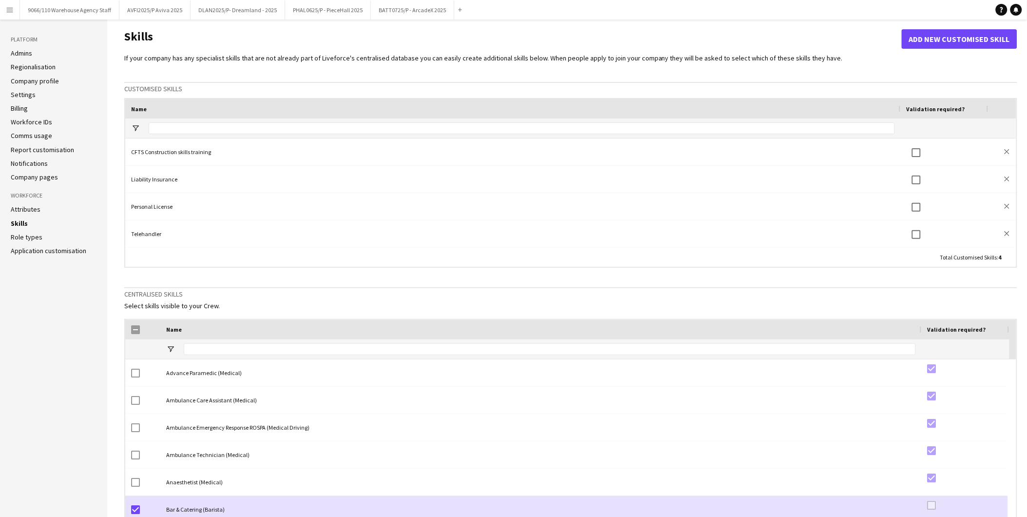
click at [26, 240] on link "Role types" at bounding box center [27, 236] width 32 height 9
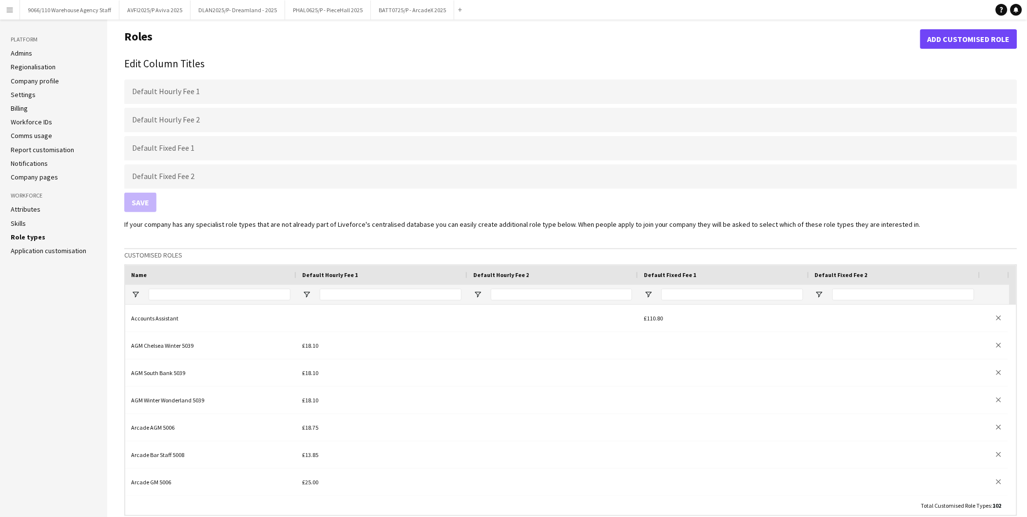
drag, startPoint x: 4, startPoint y: 6, endPoint x: 6, endPoint y: 45, distance: 38.5
click at [5, 7] on button "Menu" at bounding box center [9, 9] width 19 height 19
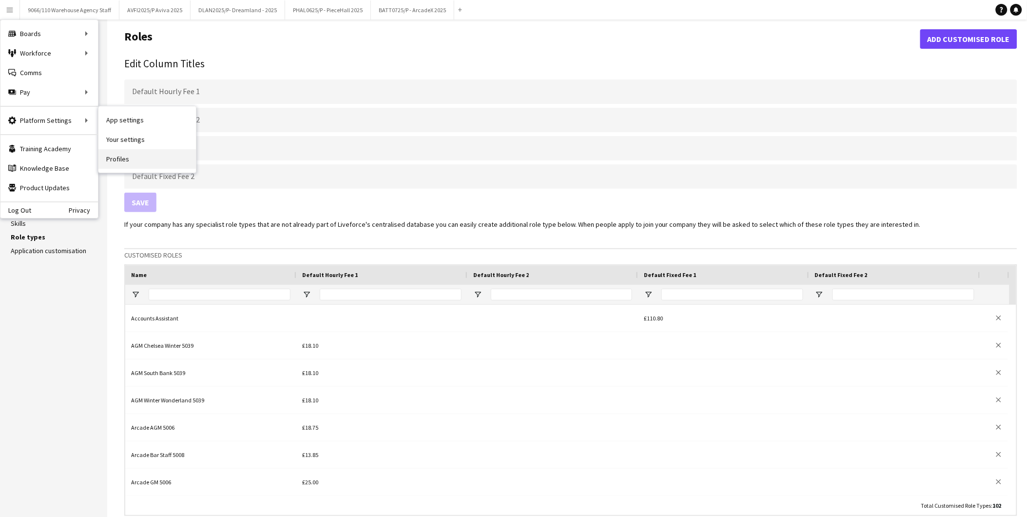
click at [144, 164] on link "Profiles" at bounding box center [146, 158] width 97 height 19
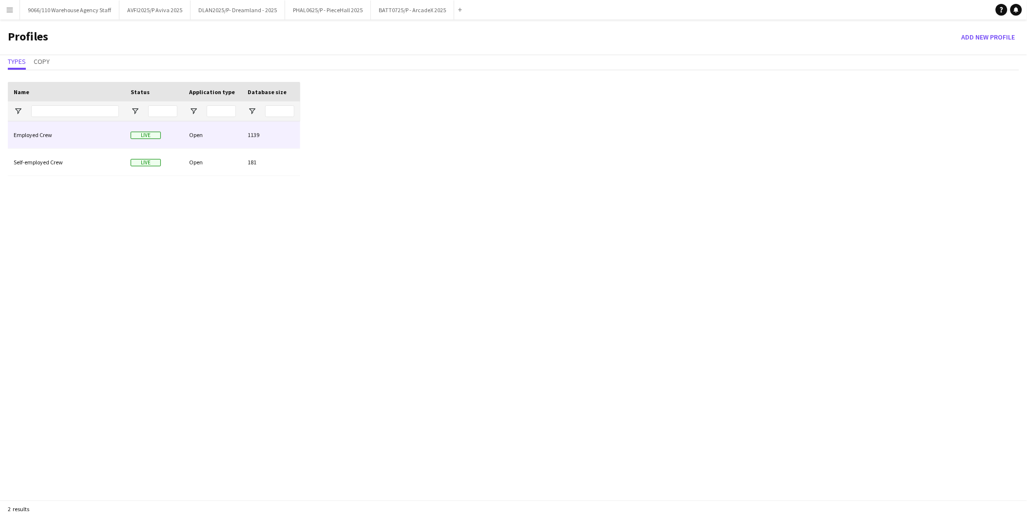
click at [62, 135] on div "Employed Crew" at bounding box center [66, 134] width 117 height 27
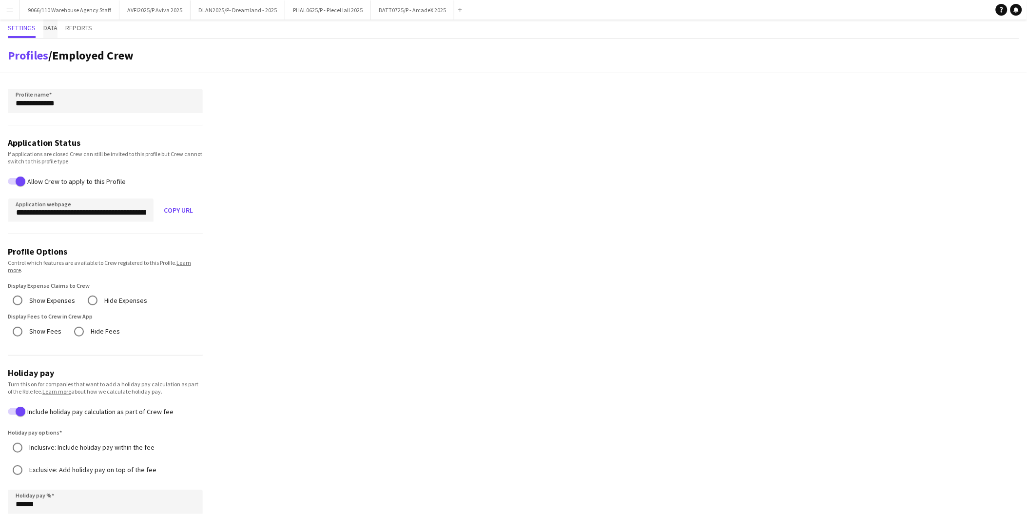
click at [50, 26] on span "Data" at bounding box center [50, 27] width 14 height 7
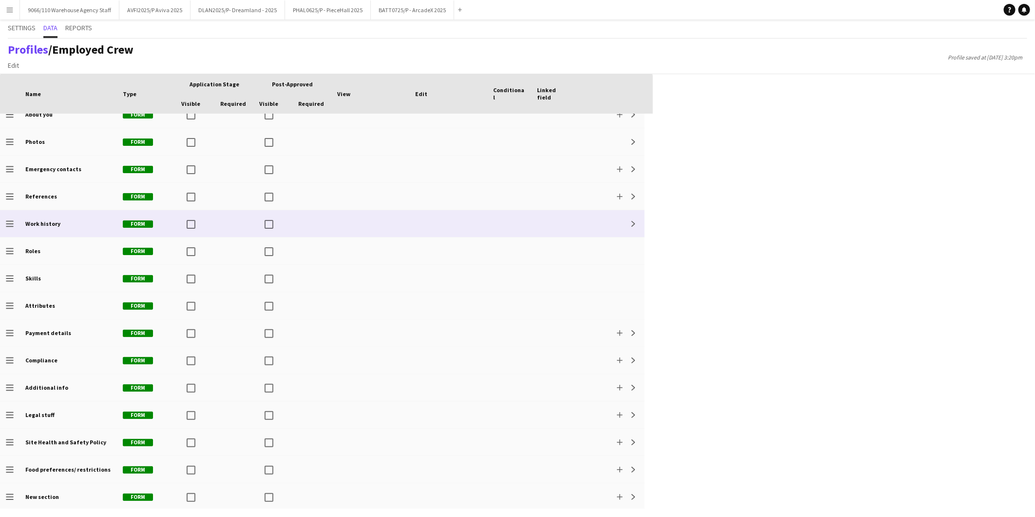
scroll to position [69, 0]
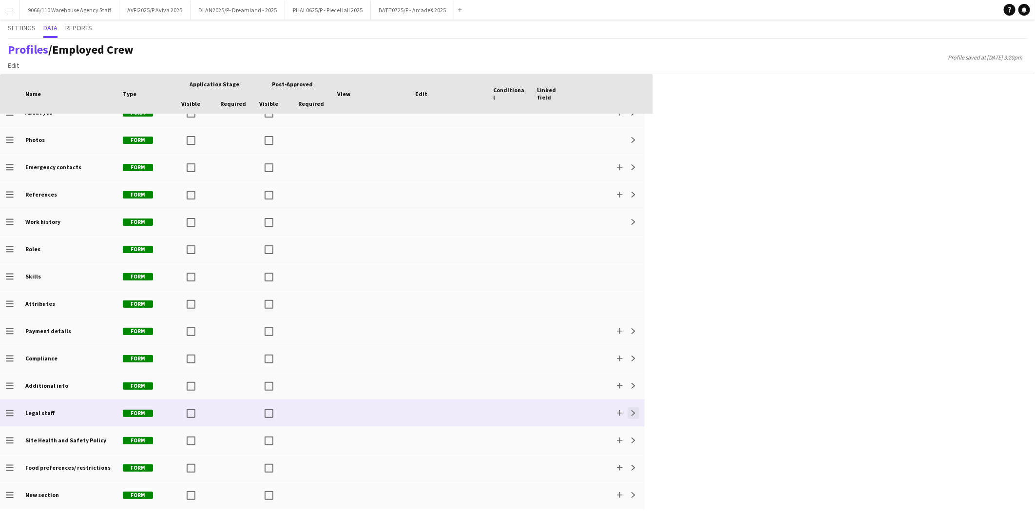
click at [632, 413] on app-icon "Expand" at bounding box center [634, 413] width 6 height 6
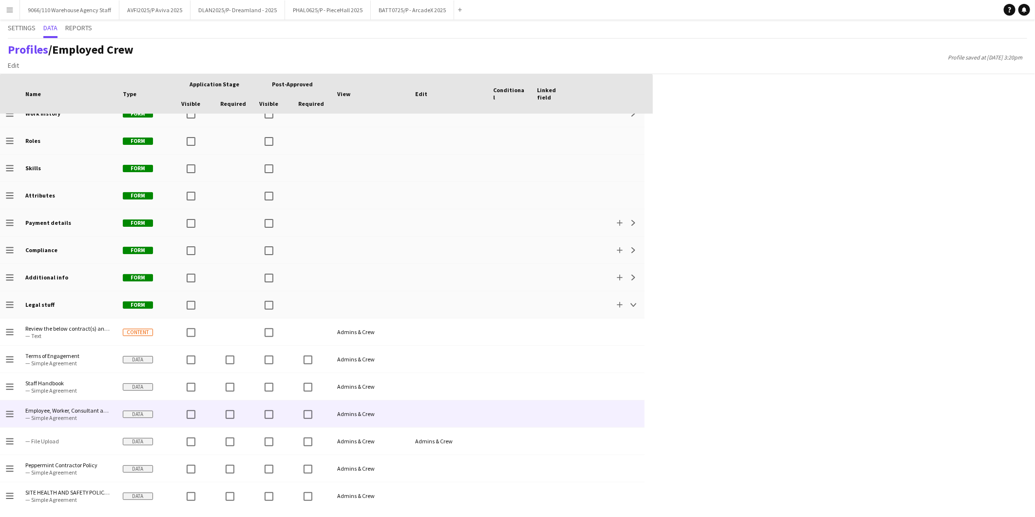
scroll to position [231, 0]
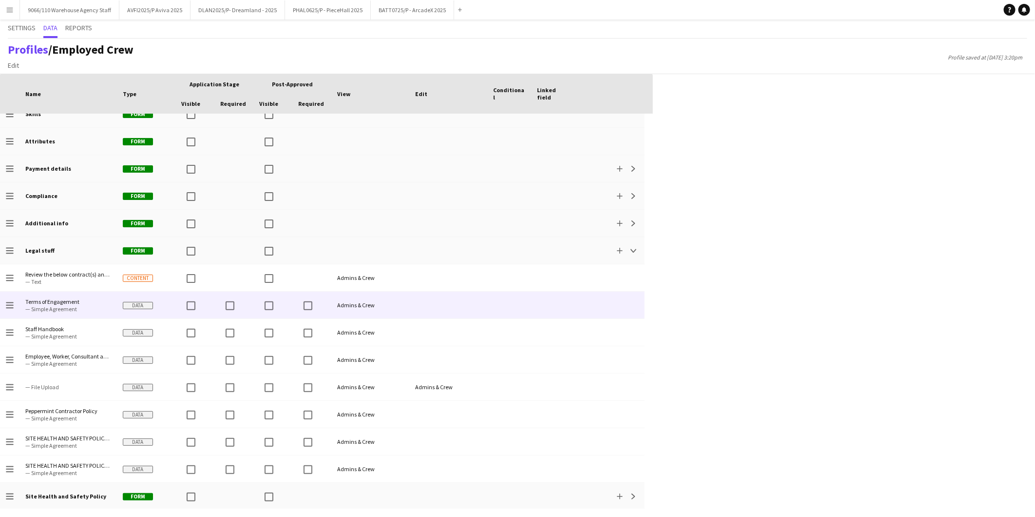
click at [440, 303] on div at bounding box center [448, 304] width 78 height 27
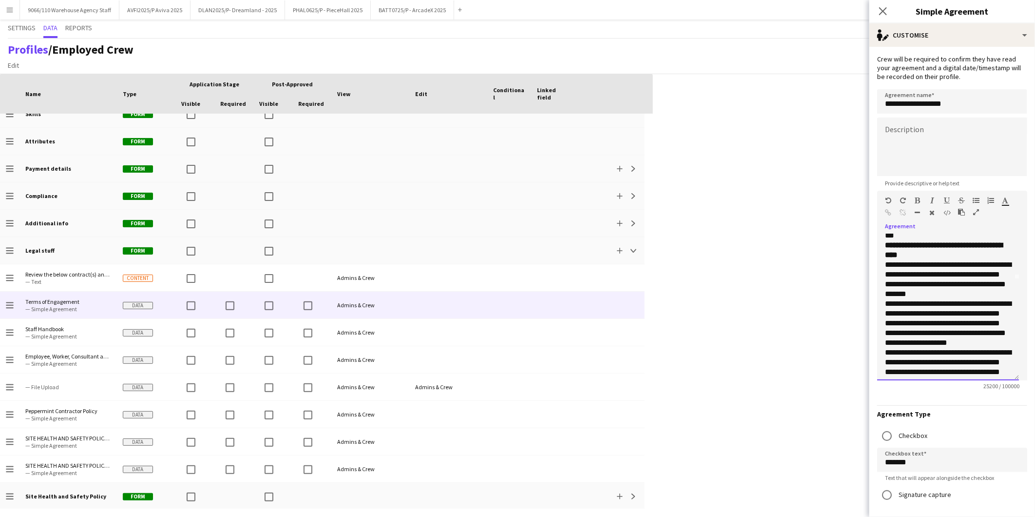
scroll to position [108, 0]
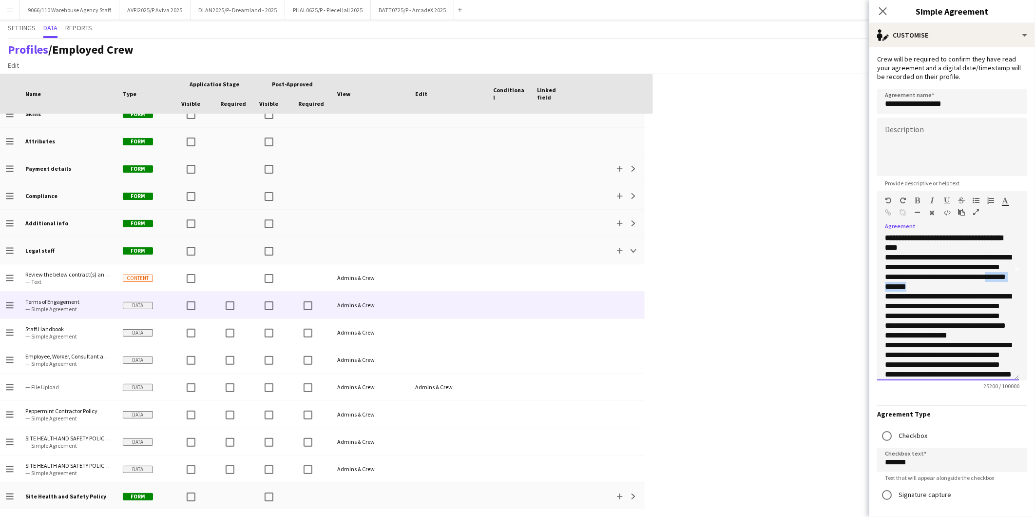
drag, startPoint x: 986, startPoint y: 315, endPoint x: 988, endPoint y: 390, distance: 75.1
click at [937, 291] on p "**********" at bounding box center [948, 271] width 126 height 39
click at [10, 12] on app-icon "Menu" at bounding box center [10, 10] width 8 height 8
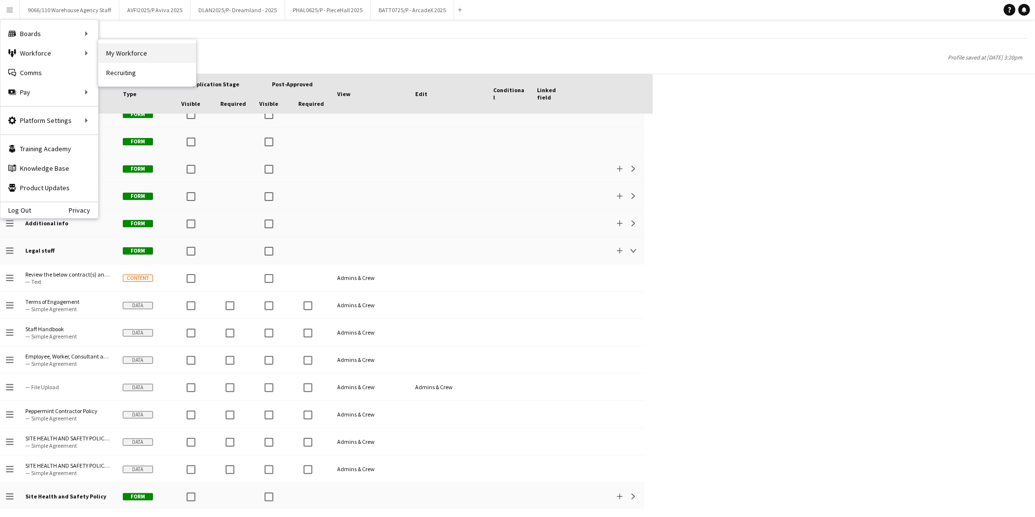
click at [118, 48] on link "My Workforce" at bounding box center [146, 52] width 97 height 19
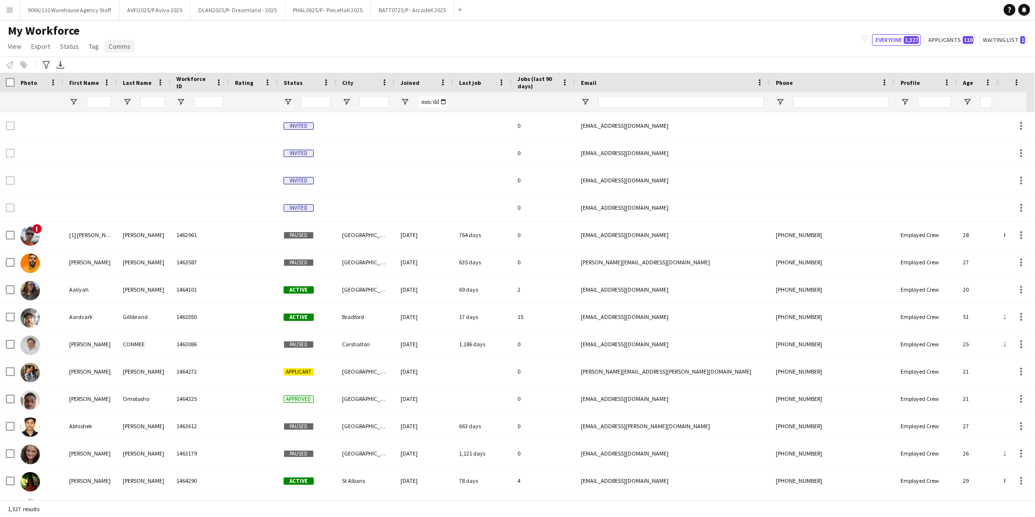
type input "***"
type input "**********"
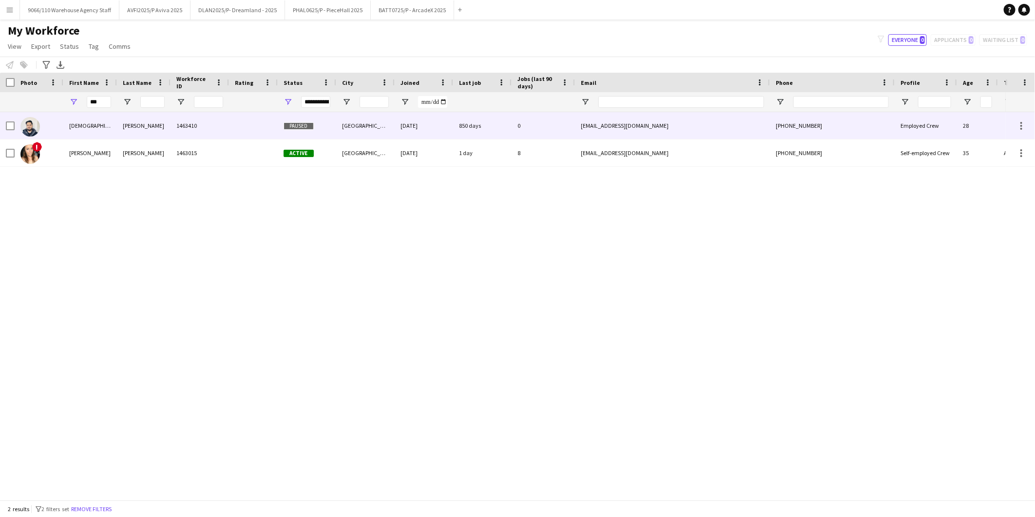
click at [93, 122] on div "Krishna" at bounding box center [90, 125] width 54 height 27
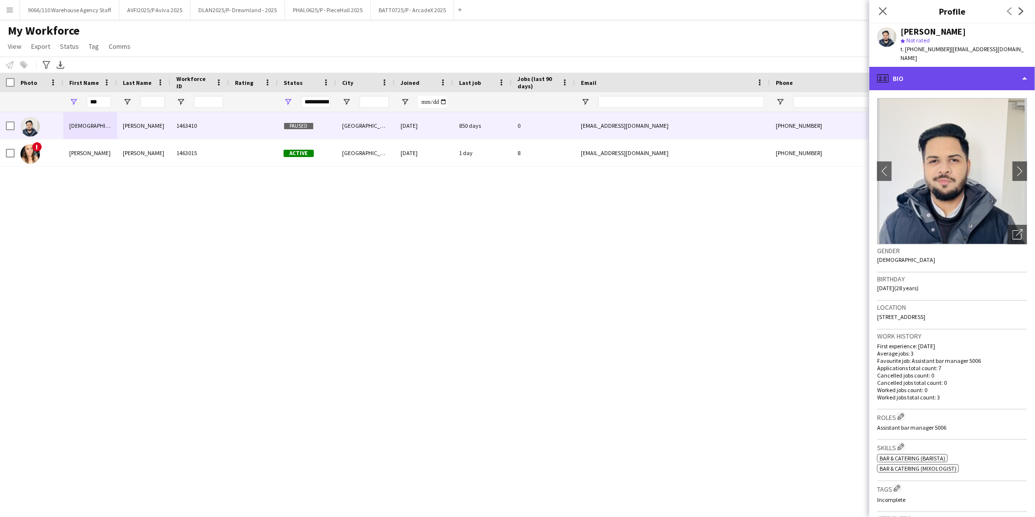
click at [971, 67] on div "profile Bio" at bounding box center [952, 78] width 166 height 23
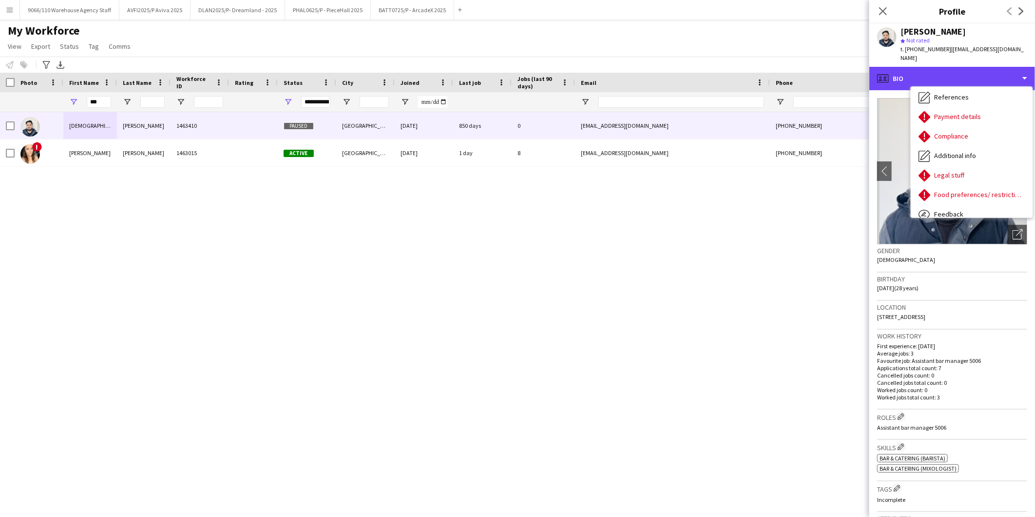
scroll to position [108, 0]
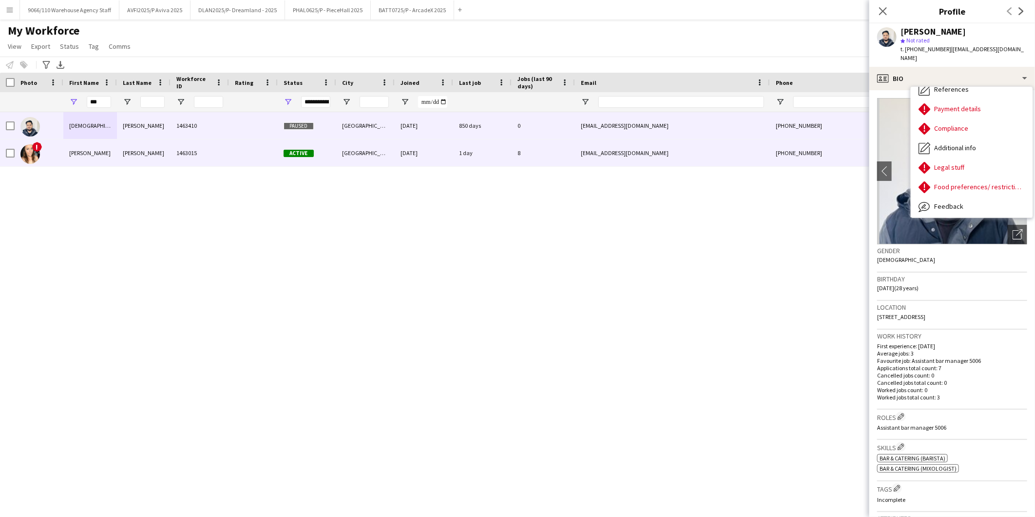
click at [110, 153] on div "Kristy-Lee" at bounding box center [90, 152] width 54 height 27
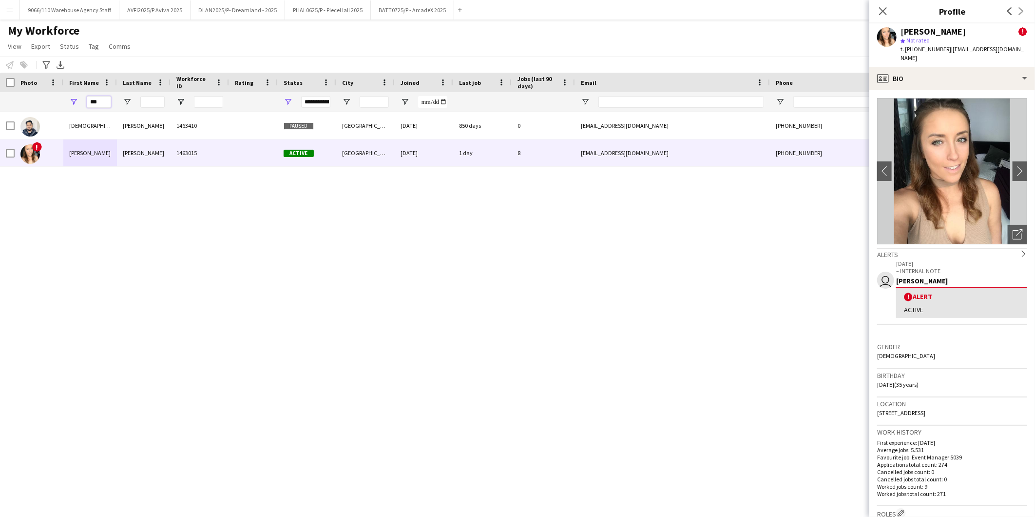
drag, startPoint x: 95, startPoint y: 100, endPoint x: 64, endPoint y: 90, distance: 33.0
click at [64, 90] on div "Workforce Details Photo First Name Age" at bounding box center [528, 92] width 1057 height 39
type input "*"
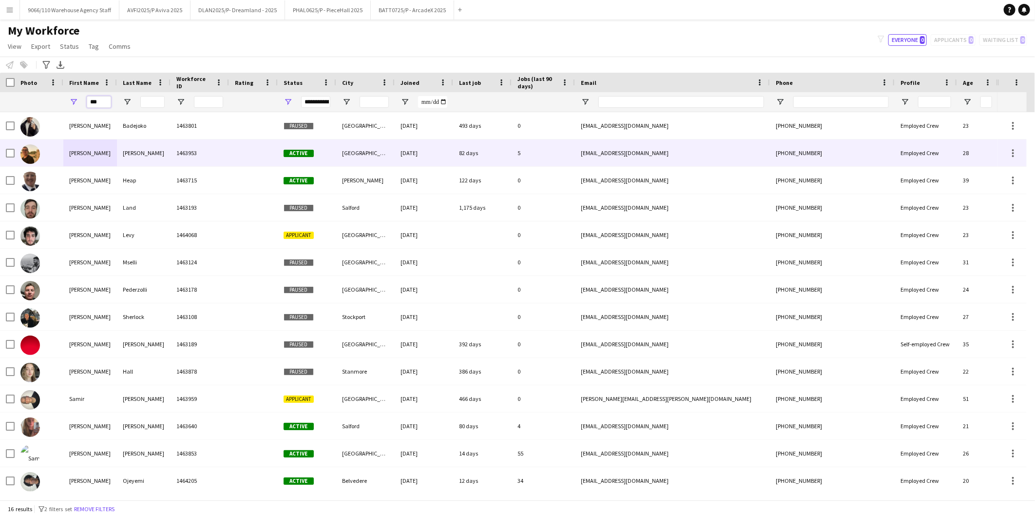
type input "***"
click at [130, 158] on div "Glover" at bounding box center [144, 152] width 54 height 27
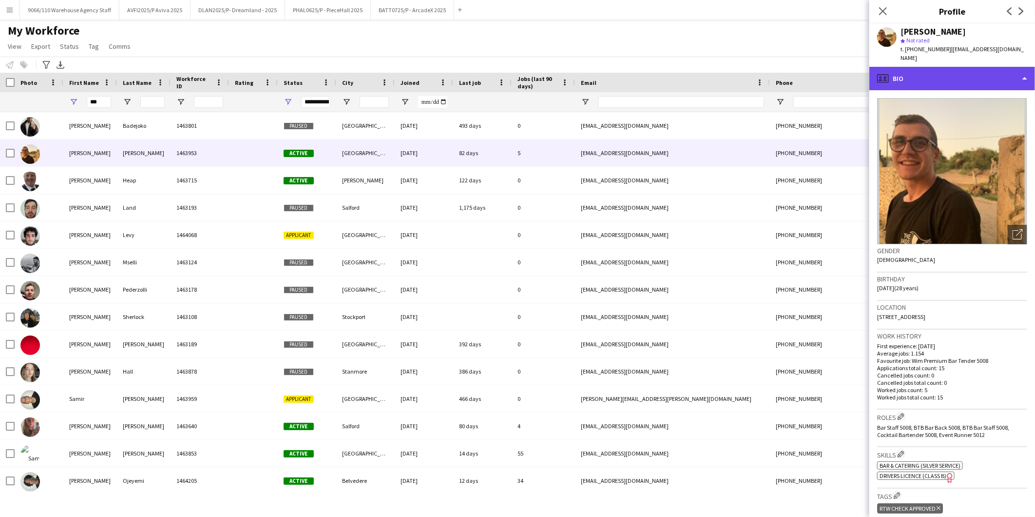
click at [943, 76] on div "profile Bio" at bounding box center [952, 78] width 166 height 23
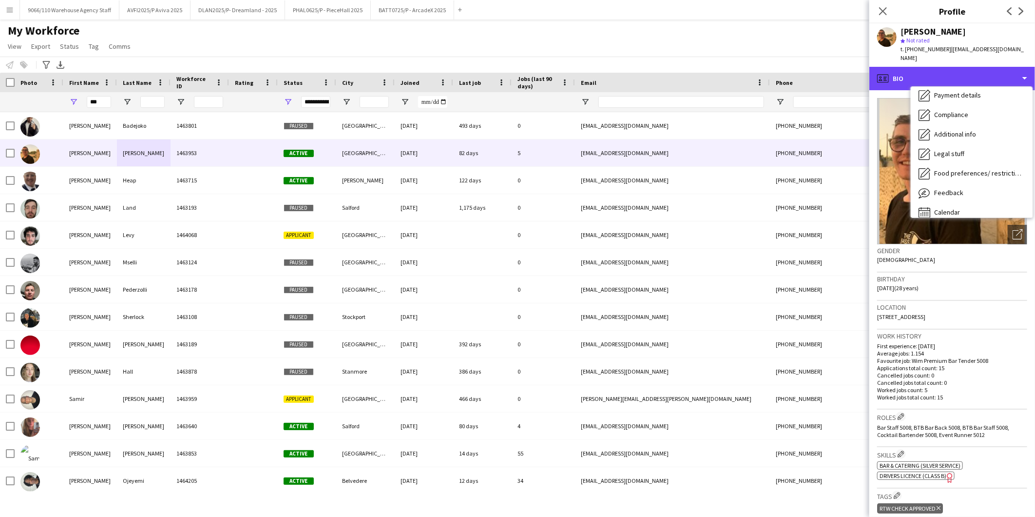
scroll to position [130, 0]
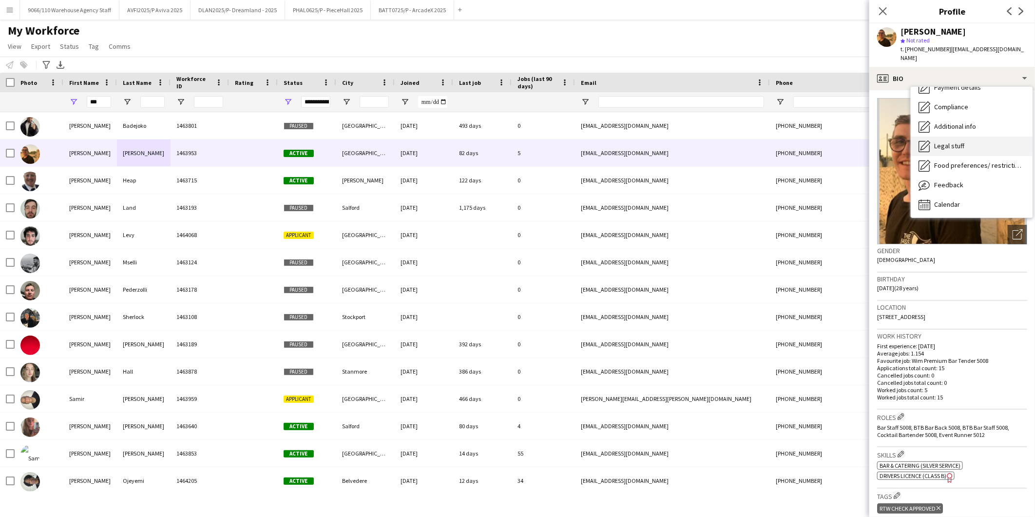
click at [973, 136] on div "Legal stuff Legal stuff" at bounding box center [972, 145] width 122 height 19
